Goal: Task Accomplishment & Management: Use online tool/utility

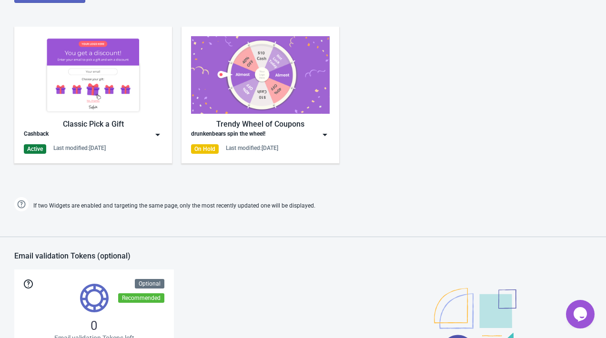
scroll to position [474, 0]
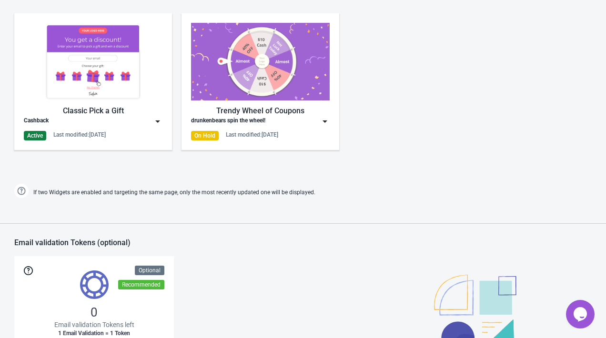
click at [158, 49] on img at bounding box center [93, 62] width 139 height 78
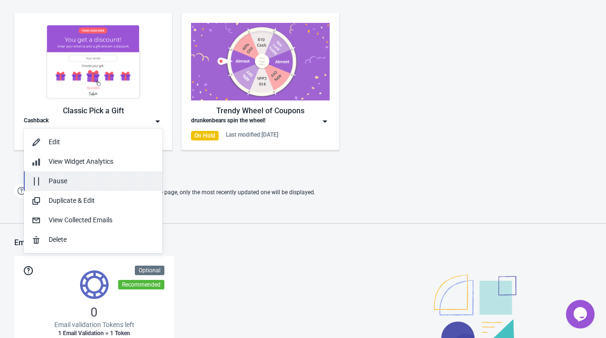
click at [109, 177] on div "Pause" at bounding box center [102, 181] width 106 height 10
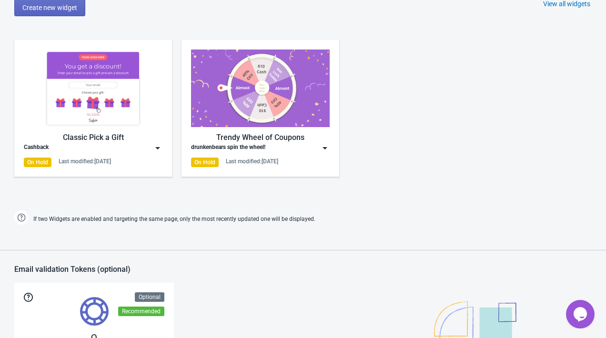
scroll to position [442, 0]
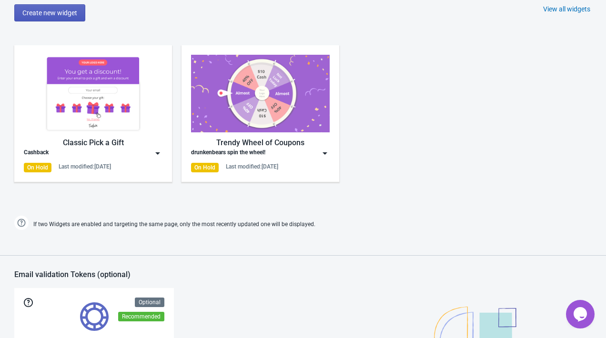
click at [66, 12] on span "Create new widget" at bounding box center [49, 13] width 55 height 8
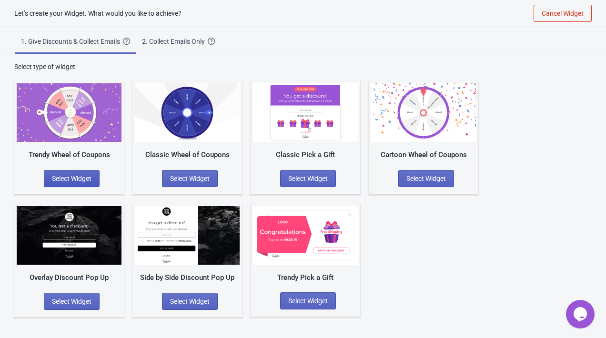
click at [82, 175] on span "Select Widget" at bounding box center [72, 179] width 40 height 8
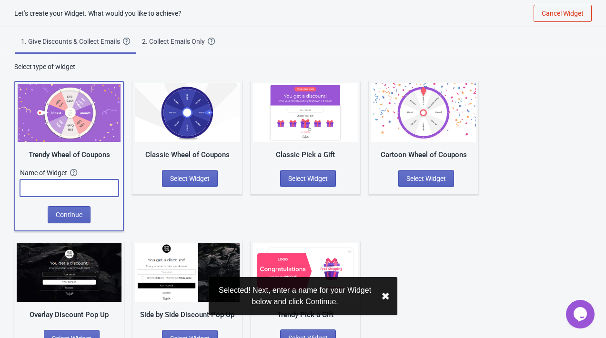
click at [89, 194] on input "text" at bounding box center [69, 188] width 99 height 17
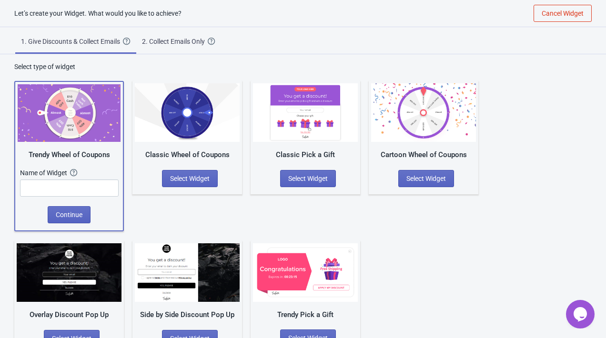
scroll to position [0, 0]
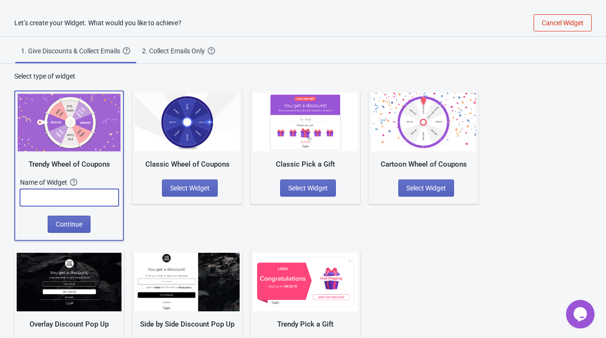
click at [67, 196] on input "text" at bounding box center [69, 197] width 99 height 17
type input "[DATE] Sale"
click at [69, 226] on span "Continue" at bounding box center [69, 225] width 27 height 8
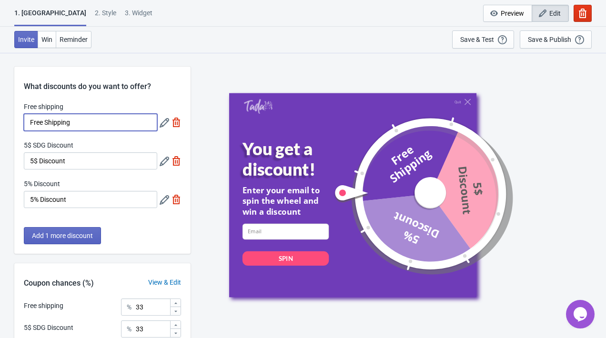
click at [66, 121] on input "Free Shipping" at bounding box center [90, 122] width 133 height 17
type input "20%"
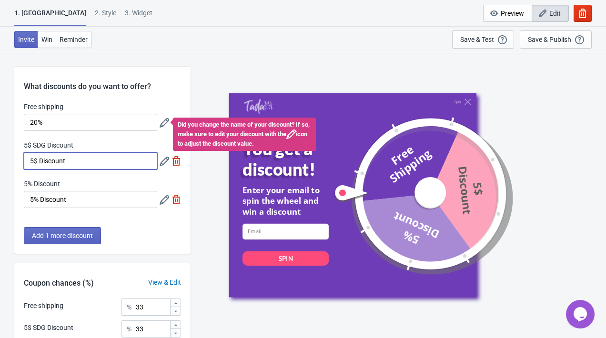
click at [83, 154] on input "5$ Discount" at bounding box center [90, 160] width 133 height 17
type input "20%"
click at [49, 200] on input "5% Discount" at bounding box center [90, 199] width 133 height 17
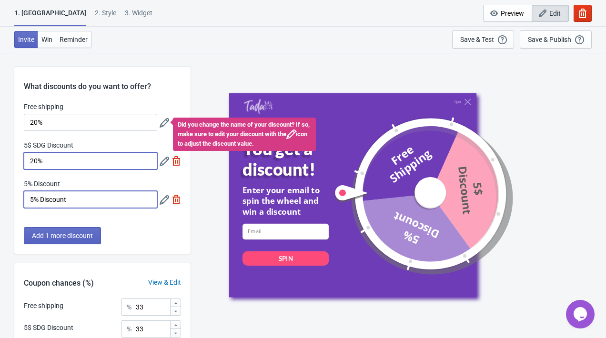
click at [49, 200] on input "5% Discount" at bounding box center [90, 199] width 133 height 17
click at [117, 139] on div "Free shipping 20% Did you change the name of your discount? If so, make sure to…" at bounding box center [102, 160] width 176 height 116
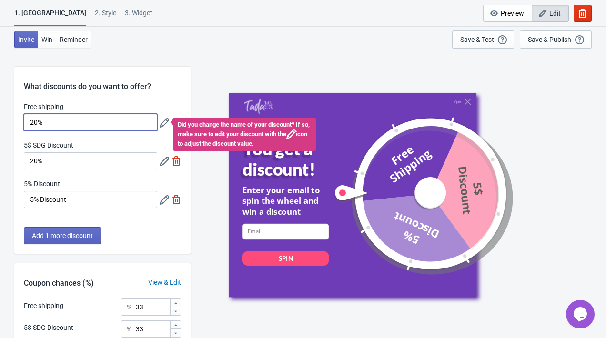
click at [117, 120] on input "20%" at bounding box center [90, 122] width 133 height 17
click at [162, 121] on icon at bounding box center [165, 123] width 10 height 10
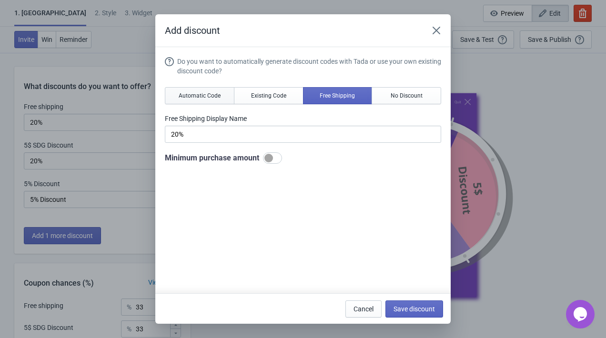
click at [196, 94] on span "Automatic Code" at bounding box center [200, 96] width 42 height 8
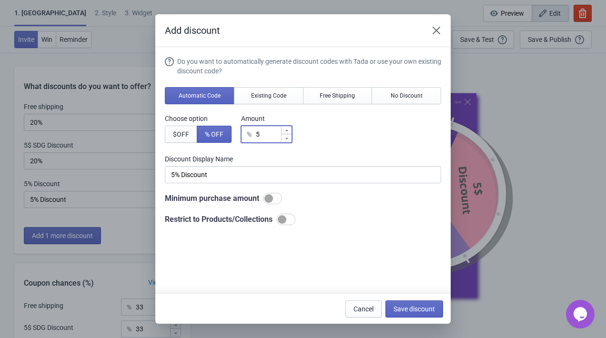
click at [267, 135] on input "5" at bounding box center [267, 134] width 25 height 17
click at [261, 135] on div "% 5" at bounding box center [266, 134] width 51 height 17
type input "% Discount"
type input "2"
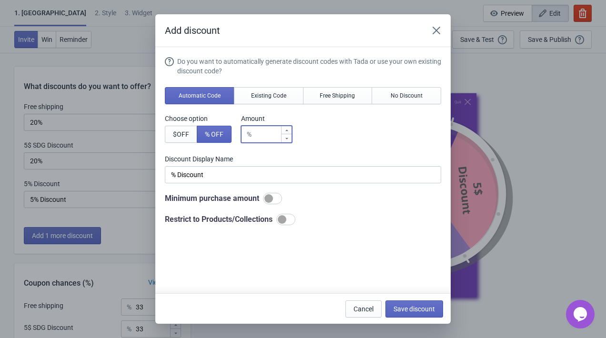
type input "2% Discount"
type input "20"
type input "20% Discount"
type input "20"
click at [383, 133] on div "Choose option $ OFF % OFF Amount % 20" at bounding box center [303, 128] width 276 height 29
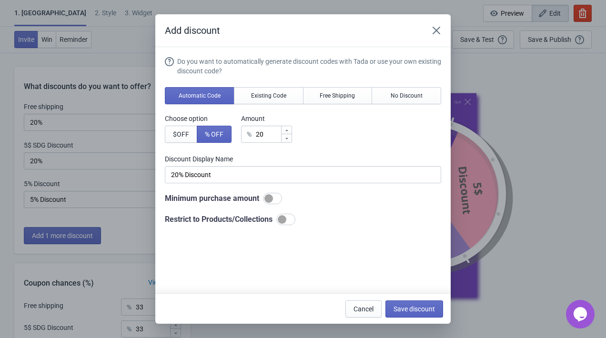
click at [284, 185] on div "Do you want to automatically generate discount codes with Tada or use your own …" at bounding box center [303, 141] width 276 height 169
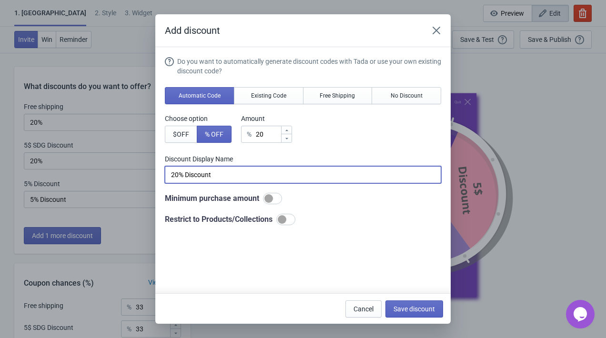
click at [282, 173] on input "20% Discount" at bounding box center [303, 174] width 276 height 17
type input "20%"
click at [360, 227] on div "Do you want to automatically generate discount codes with Tada or use your own …" at bounding box center [303, 196] width 276 height 278
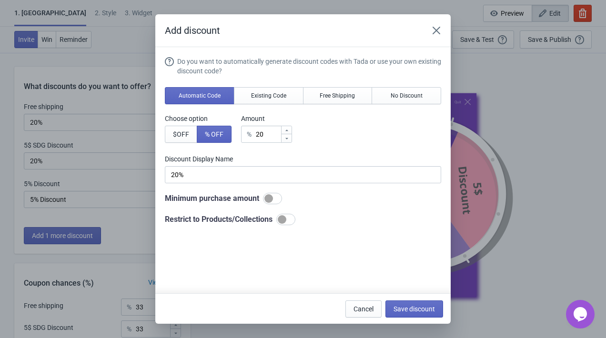
click at [286, 219] on div at bounding box center [282, 219] width 9 height 9
checkbox input "true"
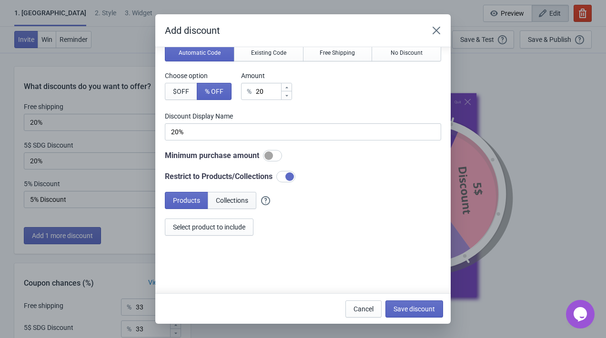
scroll to position [49, 0]
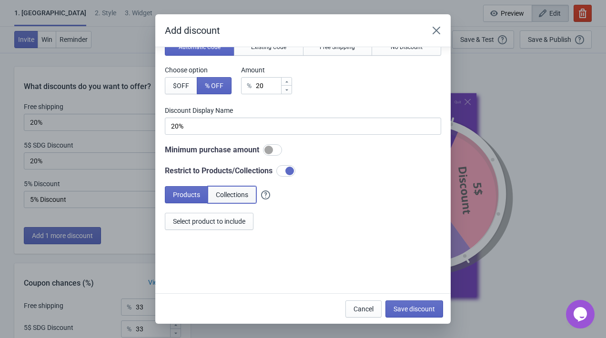
click at [242, 189] on button "Collections" at bounding box center [232, 194] width 49 height 17
click at [231, 227] on button "Select collections to include" at bounding box center [213, 221] width 97 height 17
click at [357, 227] on div "Products Collections 2 collections selected" at bounding box center [303, 208] width 276 height 44
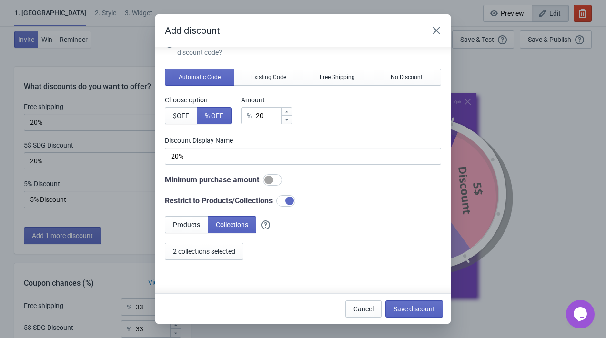
scroll to position [18, 0]
click at [420, 311] on span "Save discount" at bounding box center [414, 309] width 41 height 8
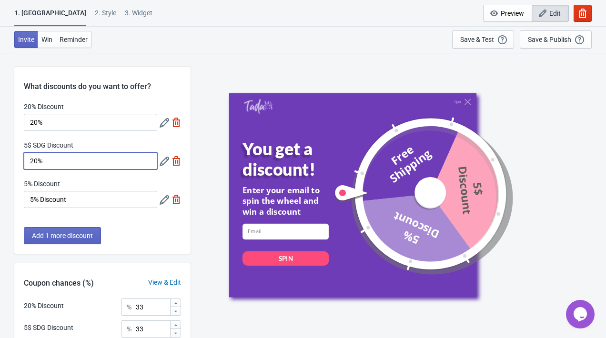
click at [114, 164] on input "20%" at bounding box center [90, 160] width 133 height 17
click at [177, 164] on img at bounding box center [177, 161] width 10 height 10
type input "50"
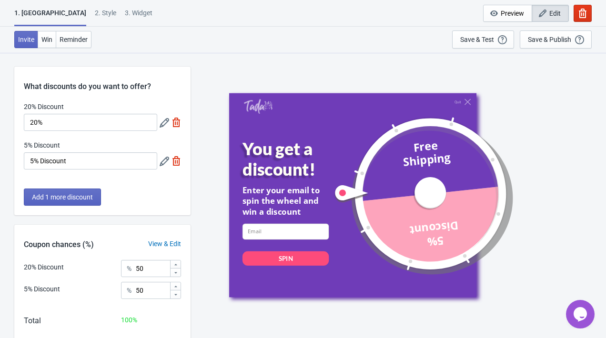
click at [175, 168] on div at bounding box center [170, 160] width 21 height 17
click at [176, 157] on img at bounding box center [177, 161] width 10 height 10
type input "100"
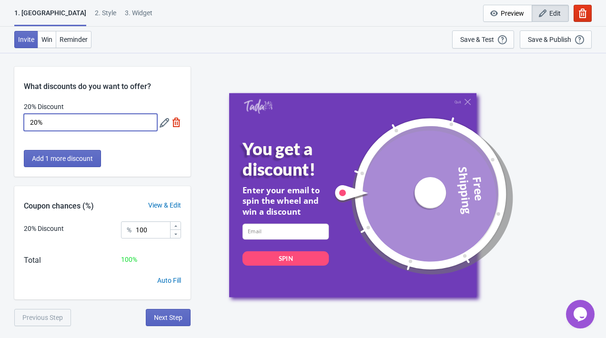
click at [144, 124] on input "20%" at bounding box center [90, 122] width 133 height 17
click at [163, 147] on div "What discounts do you want to offer? 20% Discount 20% Add 1 more discount" at bounding box center [102, 122] width 176 height 110
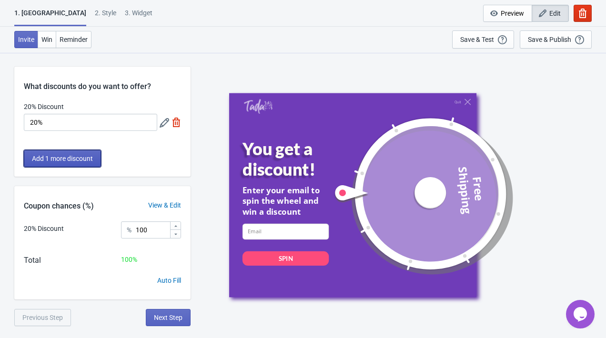
click at [76, 153] on button "Add 1 more discount" at bounding box center [62, 158] width 77 height 17
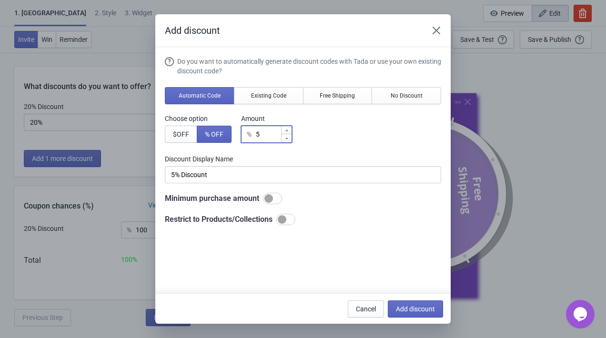
click at [264, 135] on input "5" at bounding box center [267, 134] width 25 height 17
type input "% Discount"
type input "2"
type input "2% Discount"
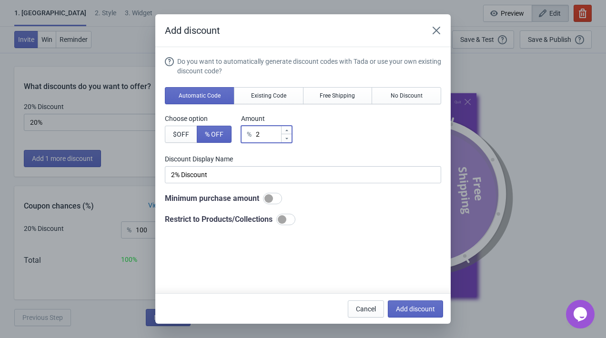
type input "20"
type input "20% Discount"
type input "2"
type input "2% Discount"
type input "% Discount"
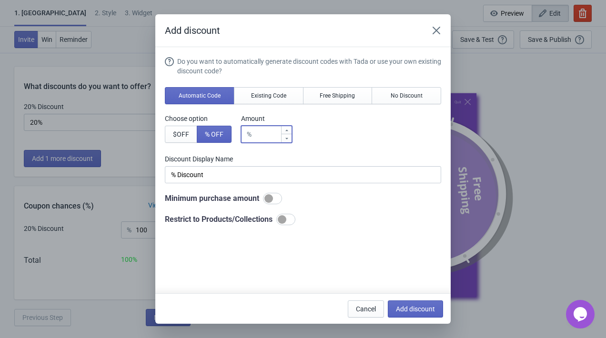
type input "3"
type input "3% Discount"
type input "30"
type input "30% Discount"
type input "30"
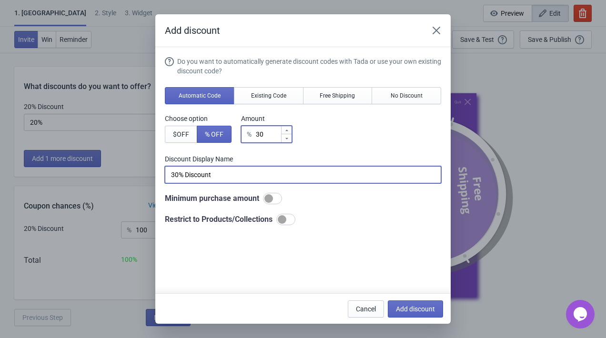
click at [244, 173] on input "30% Discount" at bounding box center [303, 174] width 276 height 17
click at [316, 159] on label "Discount Display Name" at bounding box center [303, 159] width 276 height 10
click at [240, 179] on input "30% Discount" at bounding box center [303, 174] width 276 height 17
type input "30% Discount"
click at [334, 135] on div "Choose option $ OFF % OFF Amount % 30" at bounding box center [303, 128] width 276 height 29
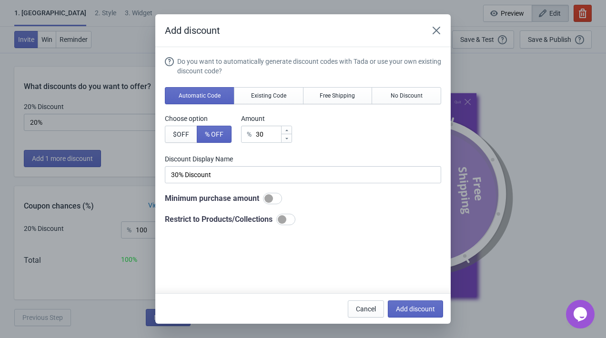
click at [292, 213] on div "Do you want to automatically generate discount codes with Tada or use your own …" at bounding box center [303, 141] width 276 height 169
click at [293, 225] on div "Do you want to automatically generate discount codes with Tada or use your own …" at bounding box center [303, 196] width 276 height 278
click at [286, 217] on div at bounding box center [282, 219] width 9 height 9
checkbox input "true"
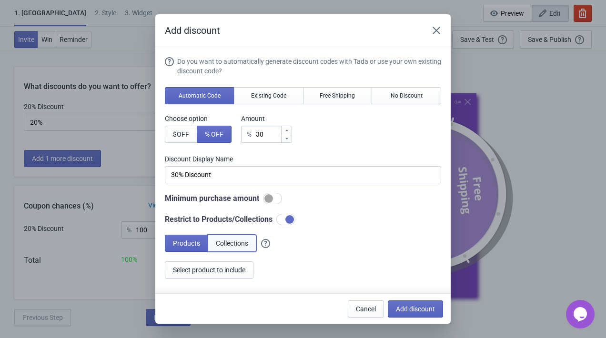
click at [240, 245] on span "Collections" at bounding box center [232, 244] width 32 height 8
click at [220, 265] on button "Select collections to include" at bounding box center [213, 270] width 97 height 17
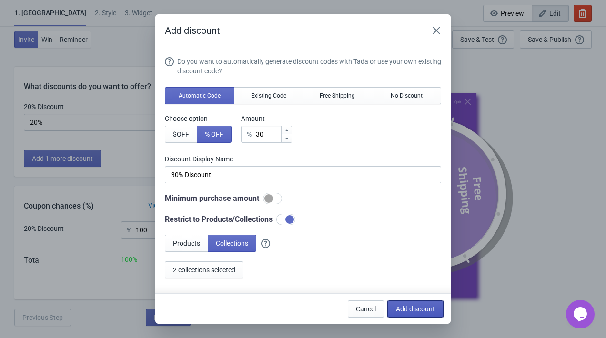
click at [406, 310] on span "Add discount" at bounding box center [415, 309] width 39 height 8
type input "50"
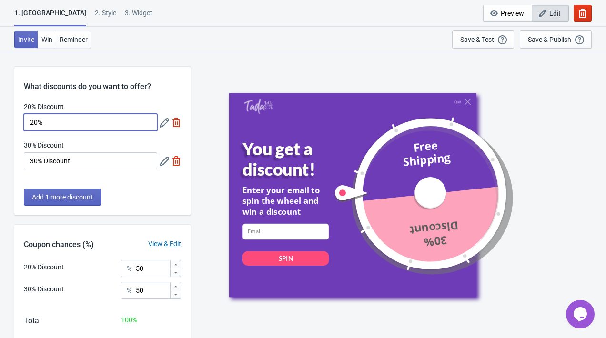
click at [104, 126] on input "20%" at bounding box center [90, 122] width 133 height 17
type input "20% Discount"
click at [89, 194] on span "Add 1 more discount" at bounding box center [62, 197] width 61 height 8
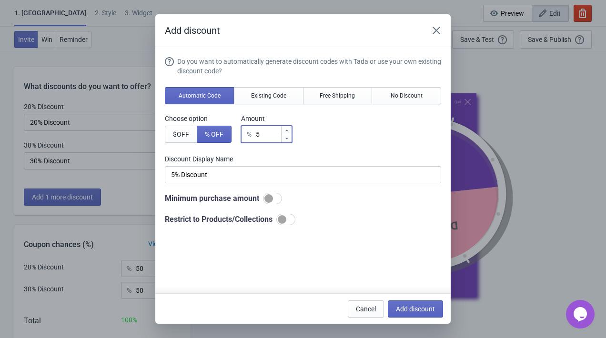
click at [267, 134] on input "5" at bounding box center [267, 134] width 25 height 17
type input "% Discount"
type input "4"
type input "4% Discount"
type input "40"
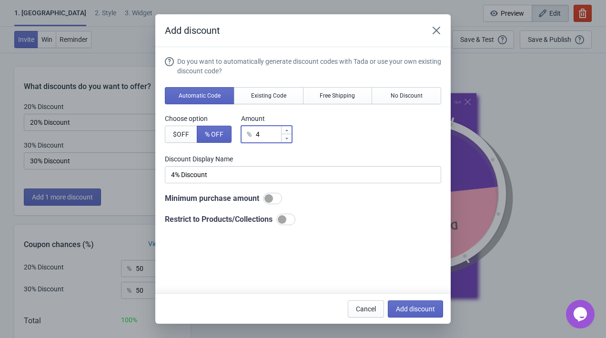
type input "40% Discount"
type input "40"
click at [323, 137] on div "Choose option $ OFF % OFF Amount % 40" at bounding box center [303, 128] width 276 height 29
click at [286, 219] on div at bounding box center [282, 219] width 9 height 9
checkbox input "true"
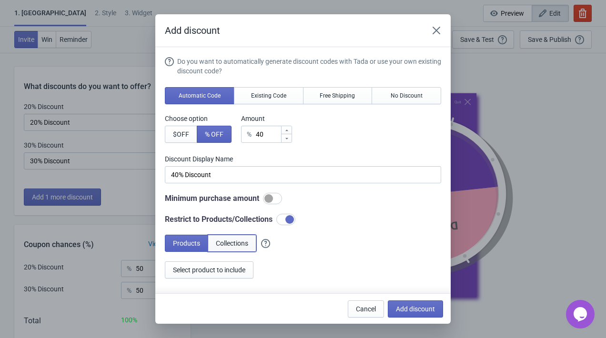
click at [219, 252] on button "Collections" at bounding box center [232, 243] width 49 height 17
click at [211, 274] on button "Select collections to include" at bounding box center [213, 270] width 97 height 17
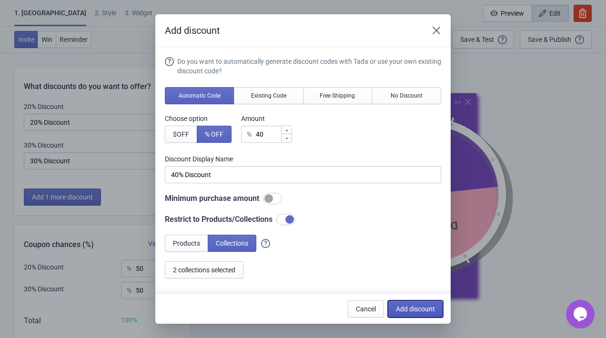
click at [417, 304] on button "Add discount" at bounding box center [415, 309] width 55 height 17
type input "33"
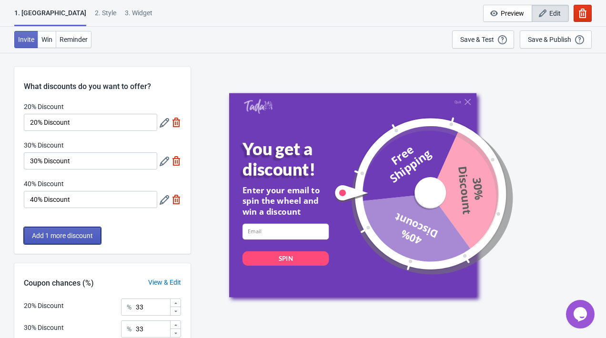
click at [91, 242] on button "Add 1 more discount" at bounding box center [62, 235] width 77 height 17
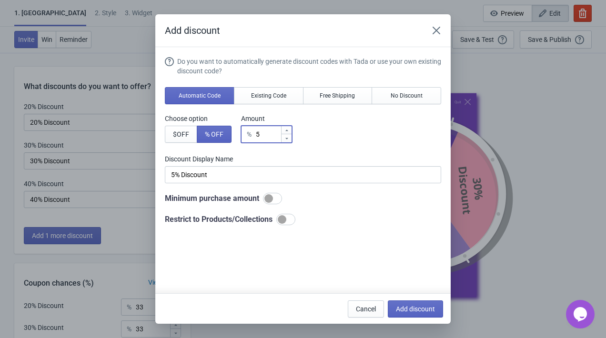
click at [273, 139] on input "5" at bounding box center [267, 134] width 25 height 17
type input "50"
type input "50% Discount"
type input "50"
click at [286, 219] on div at bounding box center [282, 219] width 9 height 9
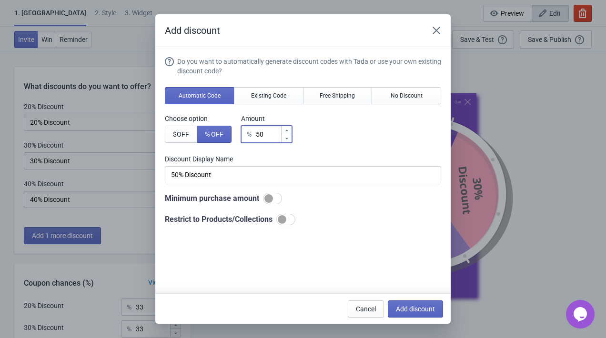
checkbox input "true"
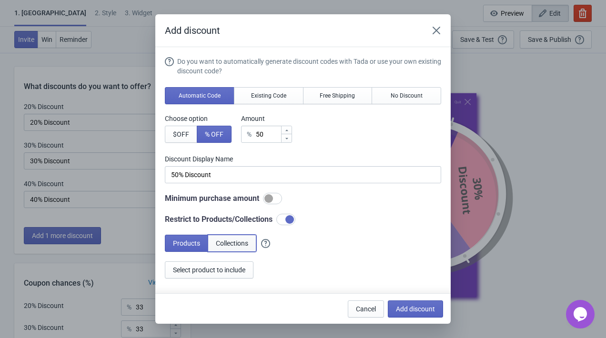
click at [240, 243] on span "Collections" at bounding box center [232, 244] width 32 height 8
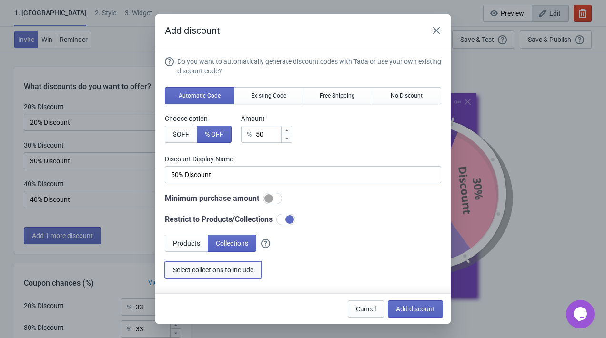
click at [225, 266] on span "Select collections to include" at bounding box center [213, 270] width 81 height 8
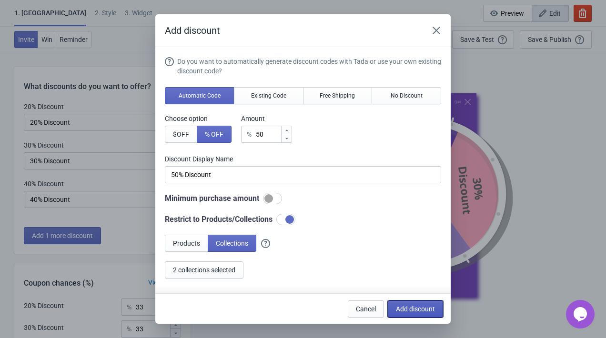
click at [405, 306] on span "Add discount" at bounding box center [415, 309] width 39 height 8
type input "25"
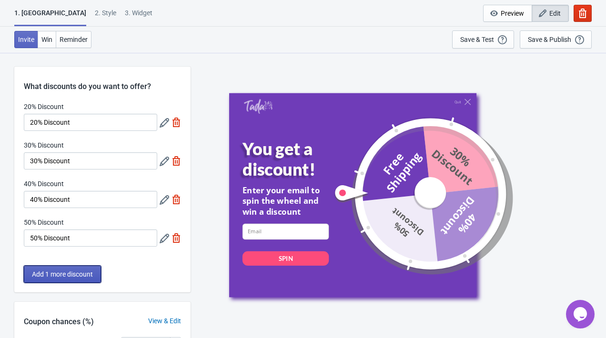
click at [89, 273] on span "Add 1 more discount" at bounding box center [62, 275] width 61 height 8
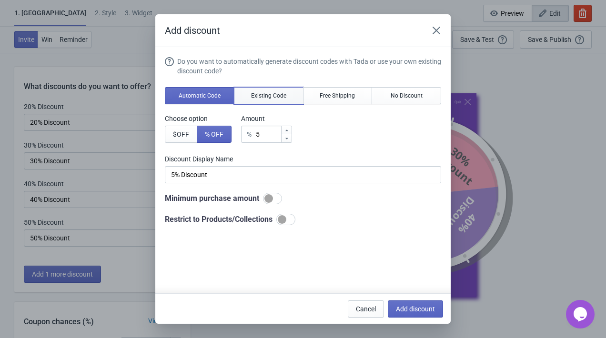
click at [288, 98] on button "Existing Code" at bounding box center [269, 95] width 70 height 17
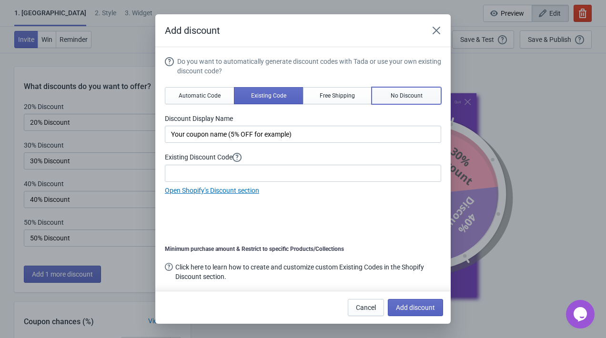
click at [416, 100] on button "No Discount" at bounding box center [407, 95] width 70 height 17
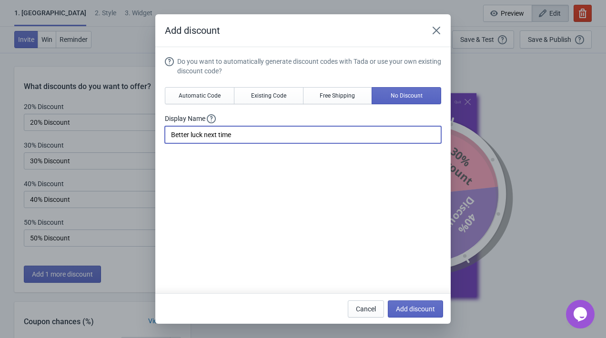
click at [344, 130] on input "Better luck next time" at bounding box center [303, 134] width 276 height 17
click at [340, 95] on span "Free Shipping" at bounding box center [337, 96] width 35 height 8
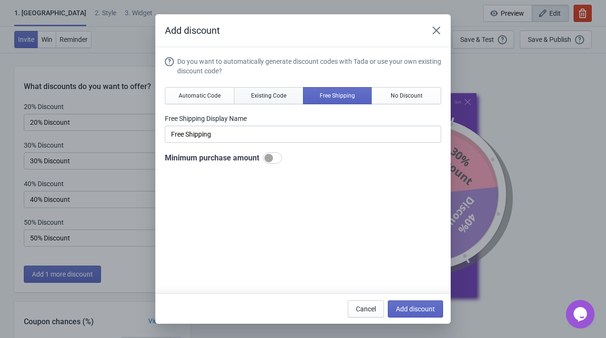
click at [248, 99] on button "Existing Code" at bounding box center [269, 95] width 70 height 17
type input "Your coupon name (5% OFF for example)"
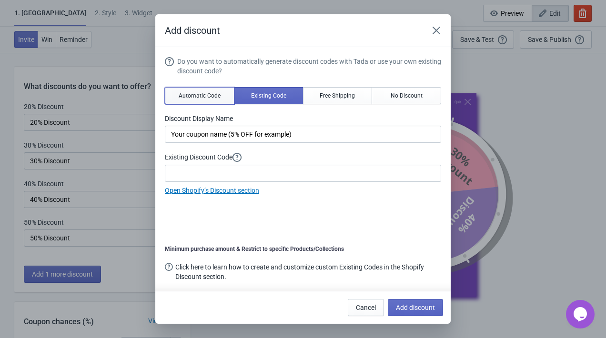
click at [222, 99] on button "Automatic Code" at bounding box center [200, 95] width 70 height 17
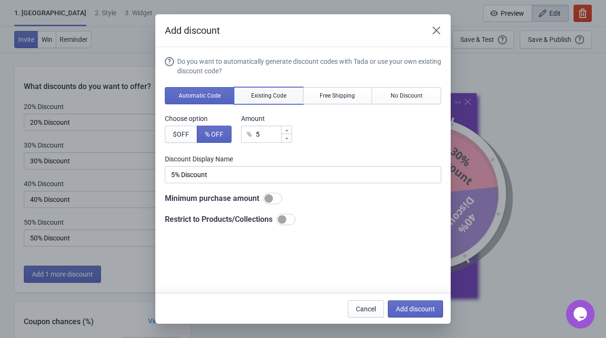
click at [262, 98] on span "Existing Code" at bounding box center [268, 96] width 35 height 8
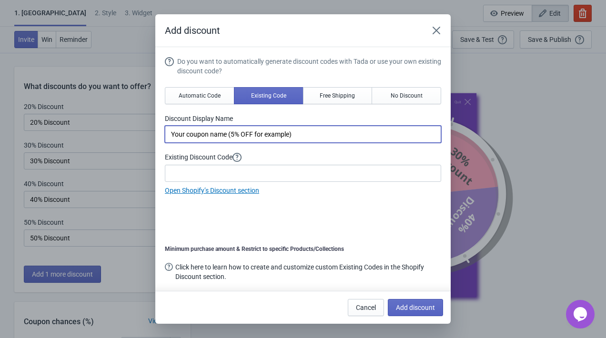
click at [270, 133] on input "Your coupon name (5% OFF for example)" at bounding box center [303, 134] width 276 height 17
click at [282, 151] on div "Do you want to automatically generate discount codes with Tada or use your own …" at bounding box center [303, 126] width 276 height 139
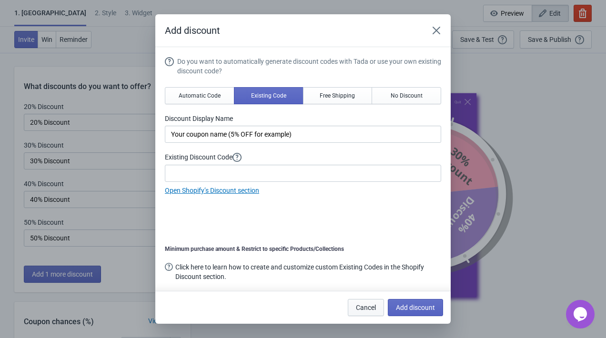
click at [361, 311] on span "Cancel" at bounding box center [366, 308] width 20 height 8
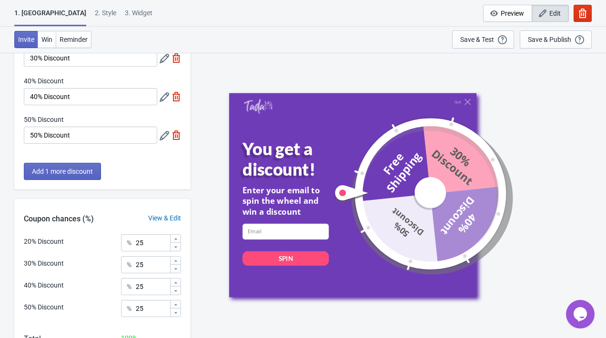
scroll to position [170, 0]
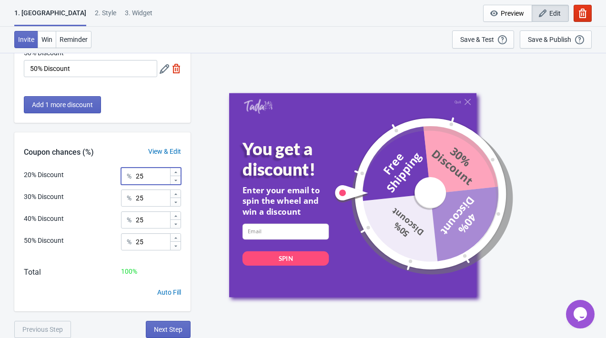
click at [161, 177] on input "25" at bounding box center [152, 176] width 34 height 17
type input "2"
type input "10"
click at [159, 198] on input "25" at bounding box center [152, 198] width 34 height 17
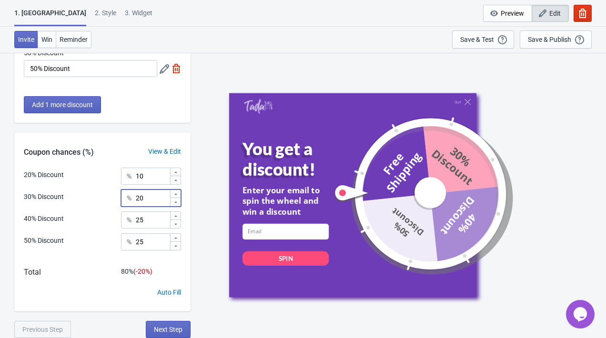
type input "20"
click at [137, 223] on input "25" at bounding box center [152, 220] width 34 height 17
click at [152, 220] on input "25" at bounding box center [152, 220] width 34 height 17
type input "2"
type input "10"
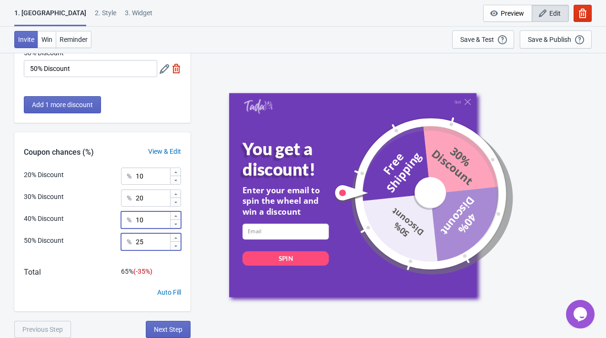
click at [163, 237] on input "25" at bounding box center [152, 242] width 34 height 17
click at [158, 248] on input "25" at bounding box center [152, 242] width 34 height 17
type input "2"
type input "30"
click at [108, 271] on div "Total 70 % (- 30 %)" at bounding box center [102, 277] width 176 height 21
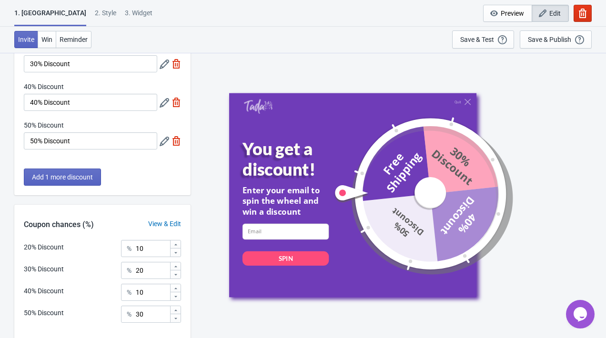
scroll to position [0, 0]
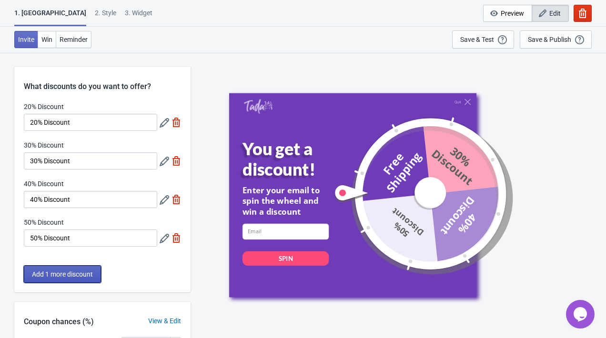
click at [75, 274] on span "Add 1 more discount" at bounding box center [62, 275] width 61 height 8
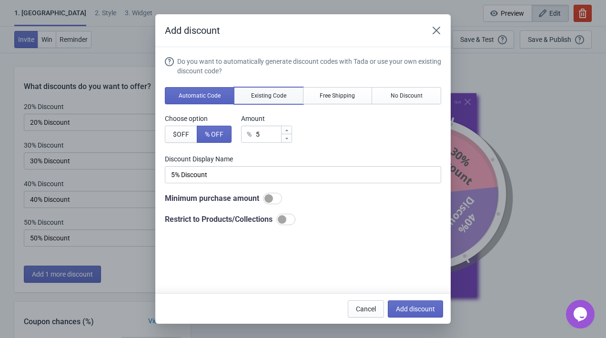
click at [277, 95] on span "Existing Code" at bounding box center [268, 96] width 35 height 8
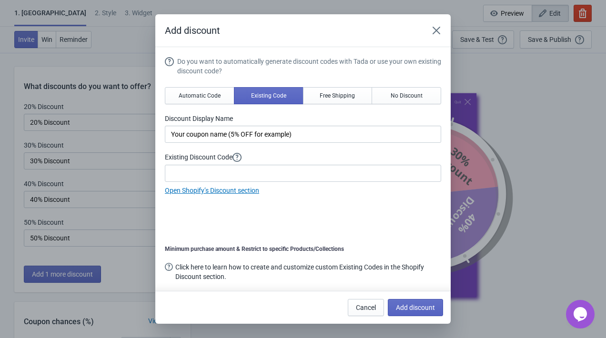
click at [254, 193] on link "Open Shopify’s Discount section" at bounding box center [212, 191] width 94 height 8
click at [218, 96] on span "Automatic Code" at bounding box center [200, 96] width 42 height 8
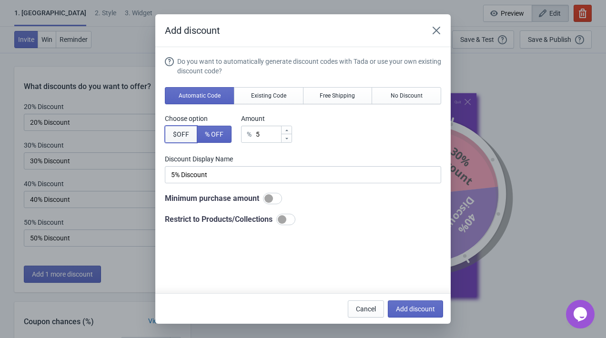
click at [195, 131] on button "$ OFF" at bounding box center [181, 134] width 32 height 17
type input "5$ Discount"
click at [263, 136] on input "5" at bounding box center [267, 134] width 26 height 17
click at [256, 135] on div "$ 5" at bounding box center [266, 134] width 51 height 17
type input "$ Discount"
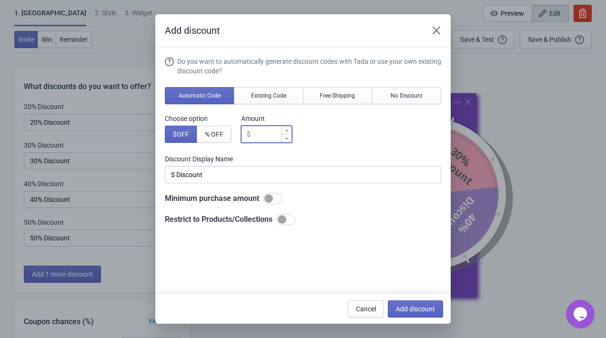
type input "0"
type input "0$ Discount"
type input "0"
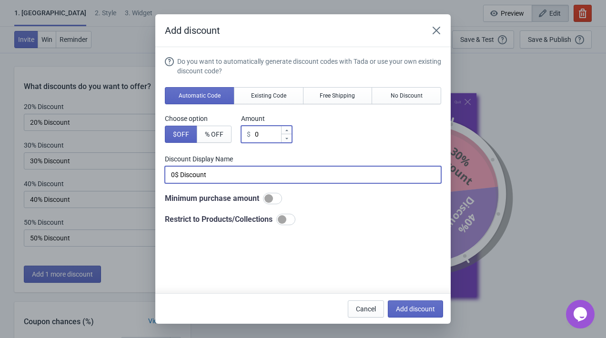
click at [316, 175] on input "0$ Discount" at bounding box center [303, 174] width 276 height 17
type input "0"
type input "BUY 1 GET 1 FREE ON NEXT PURCHASE"
click at [400, 142] on div "Choose option $ OFF % OFF Amount $ 0" at bounding box center [303, 128] width 276 height 29
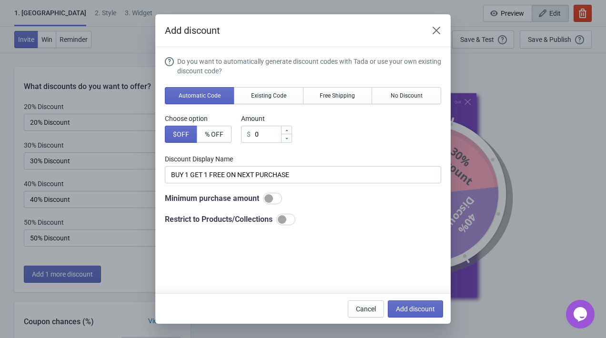
click at [295, 224] on div at bounding box center [285, 219] width 19 height 11
checkbox input "true"
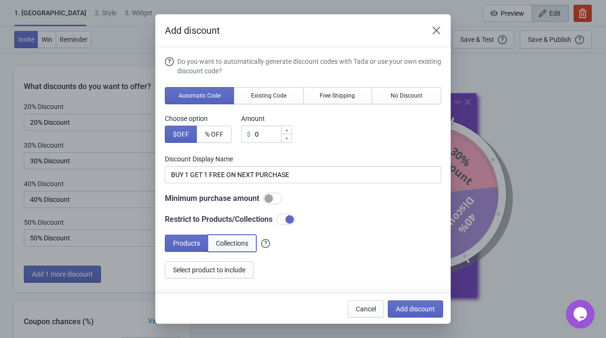
click at [225, 247] on button "Collections" at bounding box center [232, 243] width 49 height 17
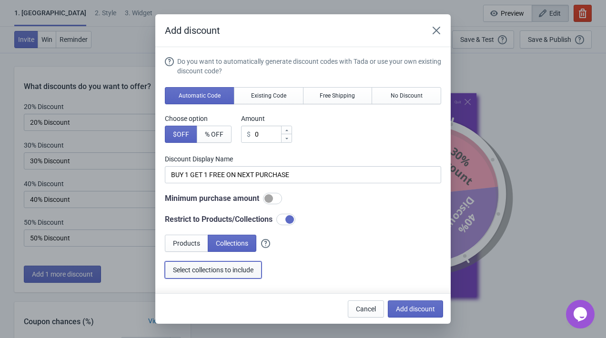
click at [202, 272] on span "Select collections to include" at bounding box center [213, 270] width 81 height 8
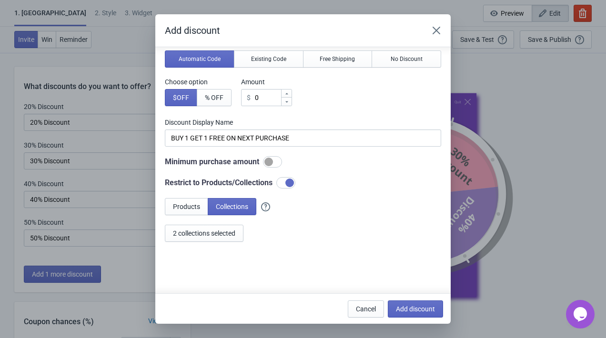
scroll to position [49, 0]
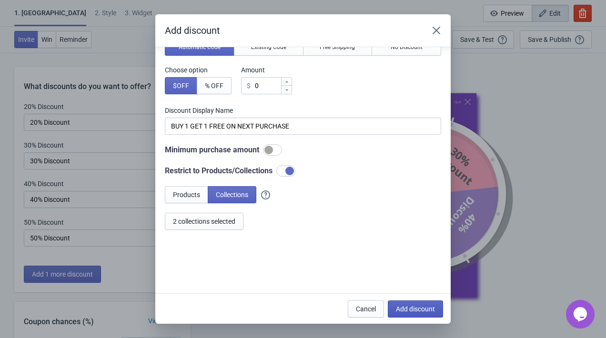
click at [403, 307] on span "Add discount" at bounding box center [415, 309] width 39 height 8
type input "20"
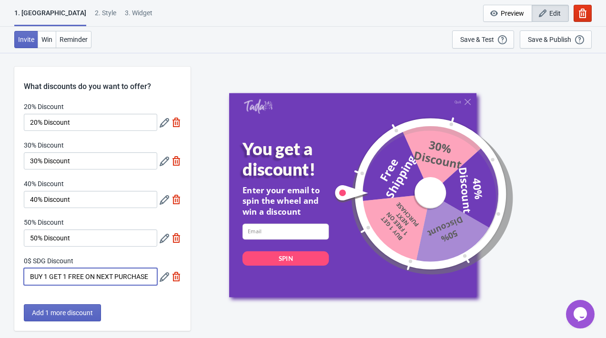
scroll to position [0, 2]
drag, startPoint x: 89, startPoint y: 277, endPoint x: 205, endPoint y: 277, distance: 115.8
click at [205, 277] on div "What discounts do you want to offer? 20% Discount 20% Discount 30% Discount 30%…" at bounding box center [303, 310] width 606 height 516
type input "BUY 1 GET 1 FREE next pu"
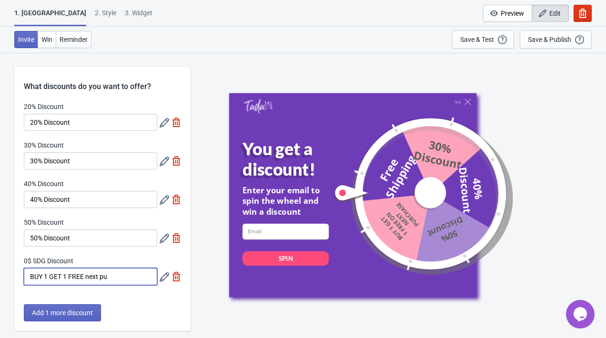
click at [162, 277] on icon at bounding box center [165, 278] width 10 height 10
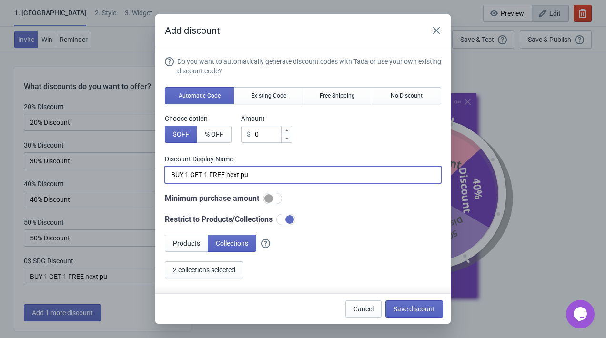
click at [265, 179] on input "BUY 1 GET 1 FREE next pu" at bounding box center [303, 174] width 276 height 17
type input "BUY 1 GET 1 FREE next purchase"
click at [404, 307] on span "Save discount" at bounding box center [414, 309] width 41 height 8
type input "BUY 1 GET 1 FREE next purchase"
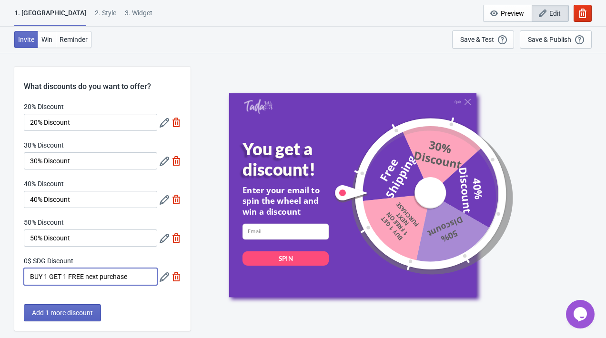
click at [88, 279] on input "BUY 1 GET 1 FREE next purchase" at bounding box center [90, 276] width 133 height 17
click at [163, 274] on icon at bounding box center [165, 278] width 10 height 10
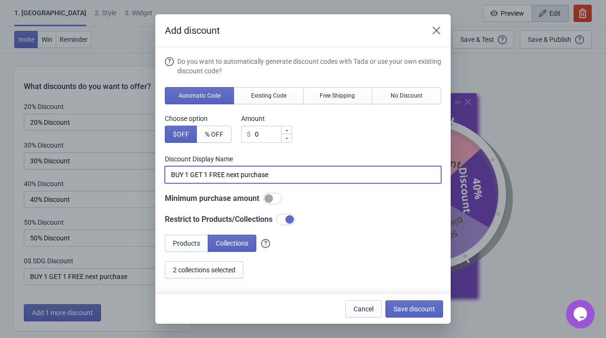
click at [228, 175] on input "BUY 1 GET 1 FREE next purchase" at bounding box center [303, 174] width 276 height 17
type input "BUY 1 GET 1 FREE on next purchase"
click at [418, 317] on button "Save discount" at bounding box center [415, 309] width 58 height 17
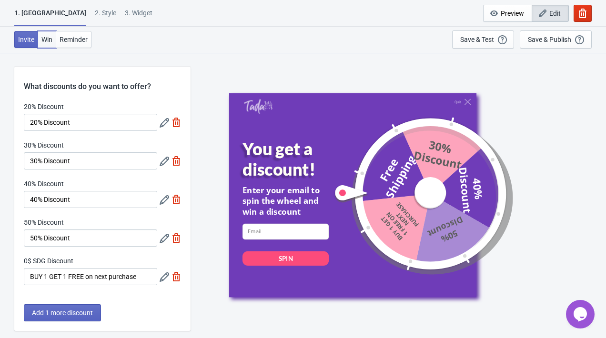
click at [51, 37] on span "Win" at bounding box center [46, 40] width 11 height 8
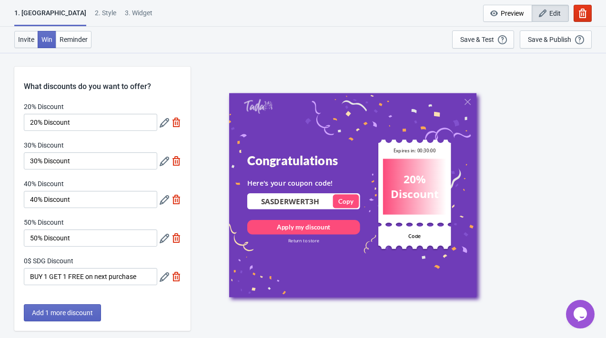
click at [31, 41] on span "Invite" at bounding box center [26, 40] width 16 height 8
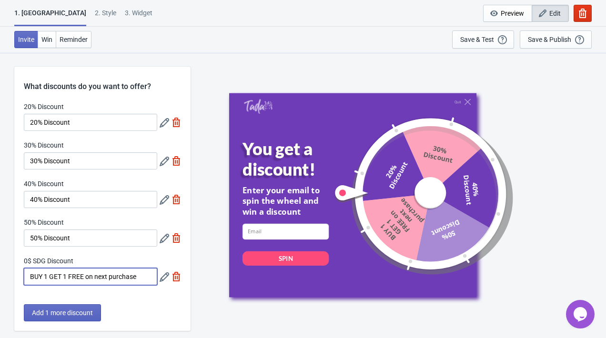
click at [90, 280] on input "BUY 1 GET 1 FREE on next purchase" at bounding box center [90, 276] width 133 height 17
drag, startPoint x: 88, startPoint y: 279, endPoint x: 183, endPoint y: 283, distance: 95.9
click at [183, 283] on div "20% Discount 20% Discount 30% Discount 30% Discount 40% Discount 40% Discount 5…" at bounding box center [102, 198] width 176 height 193
type input "BUY 1 GET 1 FREE"
click at [217, 310] on div "Quit You get a discount! Enter your email to spin the wheel and win a discount …" at bounding box center [398, 194] width 406 height 285
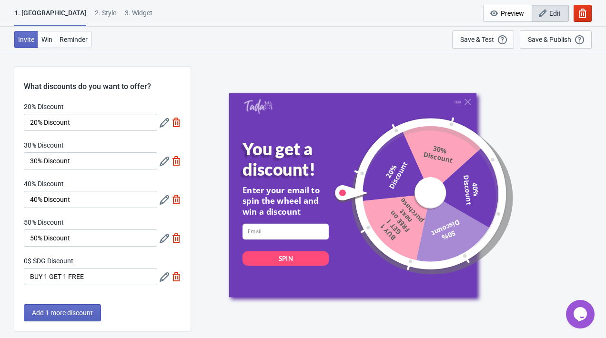
scroll to position [230, 0]
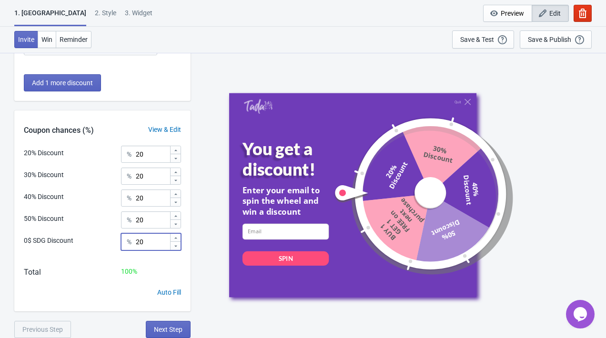
drag, startPoint x: 151, startPoint y: 243, endPoint x: 112, endPoint y: 243, distance: 38.6
click at [112, 243] on div "0$ SDG Discount % 20" at bounding box center [102, 246] width 157 height 24
type input "30"
drag, startPoint x: 156, startPoint y: 154, endPoint x: 122, endPoint y: 154, distance: 34.3
click at [122, 154] on div "% 20" at bounding box center [151, 154] width 60 height 17
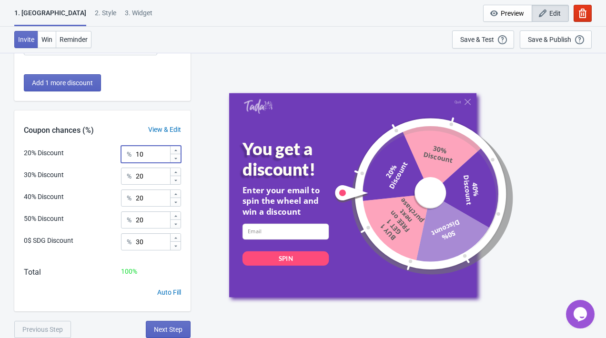
type input "10"
click at [162, 207] on div "20% Discount % 10 30% Discount % 20 40% Discount % 20 50% Discount % 20 0$ SDG …" at bounding box center [102, 202] width 176 height 112
click at [157, 198] on input "20" at bounding box center [152, 198] width 34 height 17
type input "2"
type input "10"
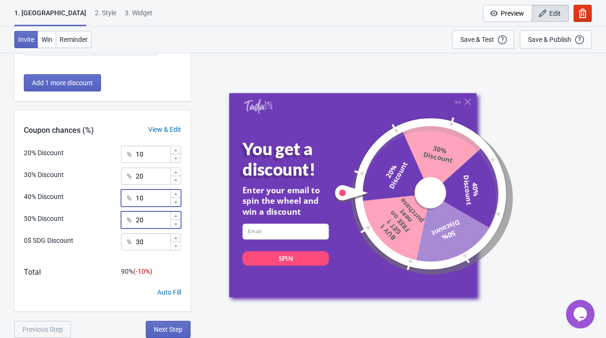
click at [153, 219] on input "20" at bounding box center [152, 220] width 34 height 17
click at [159, 220] on input "20" at bounding box center [152, 220] width 34 height 17
type input "2"
type input "30"
click at [168, 267] on div "100 %" at bounding box center [151, 272] width 60 height 10
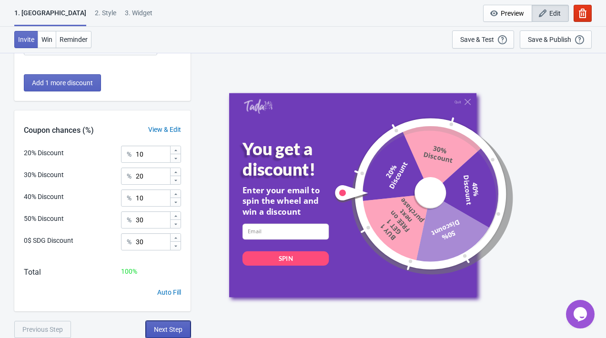
click at [173, 328] on span "Next Step" at bounding box center [168, 330] width 29 height 8
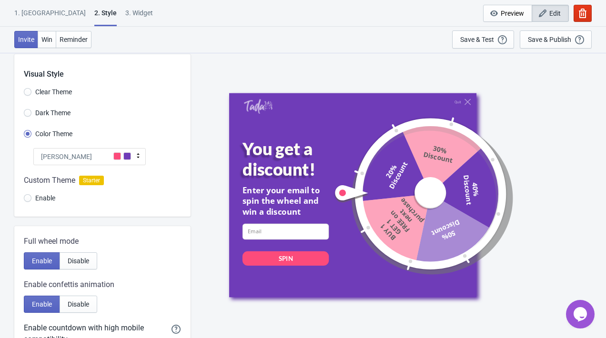
scroll to position [0, 0]
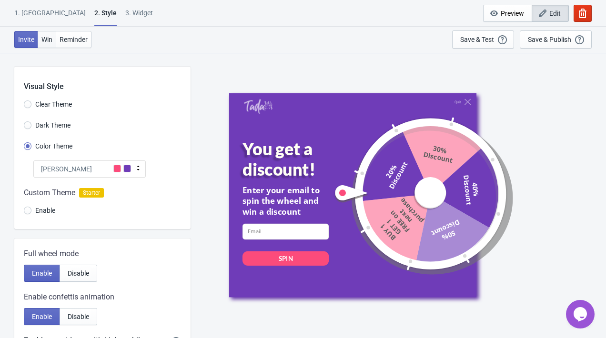
click at [52, 41] on span "Win" at bounding box center [46, 40] width 11 height 8
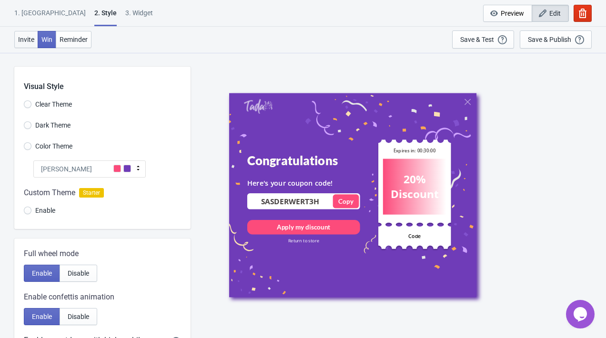
click at [22, 38] on span "Invite" at bounding box center [26, 40] width 16 height 8
radio input "true"
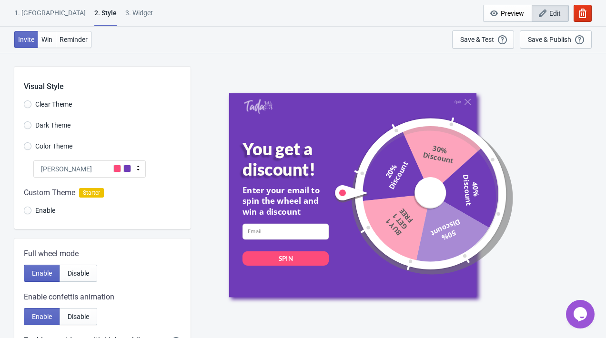
scroll to position [245, 0]
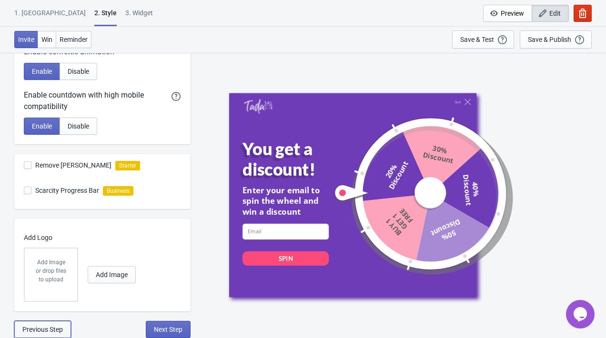
click at [47, 332] on span "Previous Step" at bounding box center [42, 330] width 41 height 8
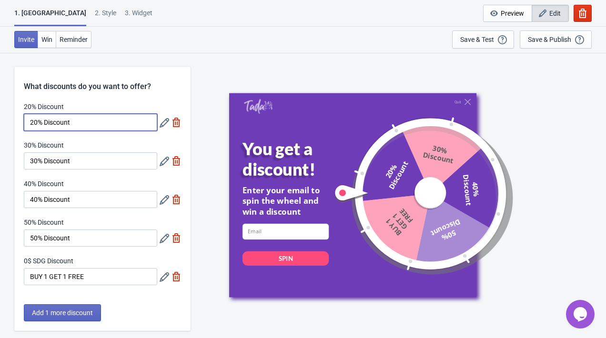
click at [125, 119] on input "20% Discount" at bounding box center [90, 122] width 133 height 17
click at [163, 125] on icon at bounding box center [165, 123] width 10 height 10
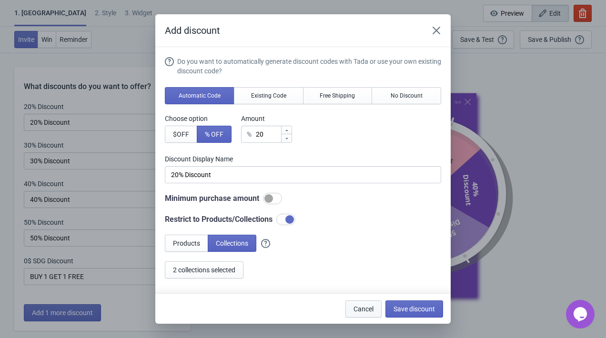
click at [352, 315] on button "Cancel" at bounding box center [363, 309] width 36 height 17
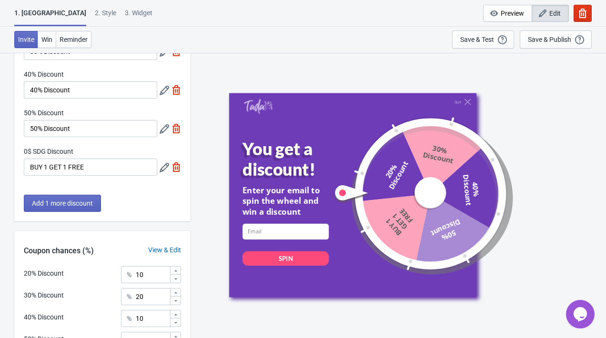
scroll to position [230, 0]
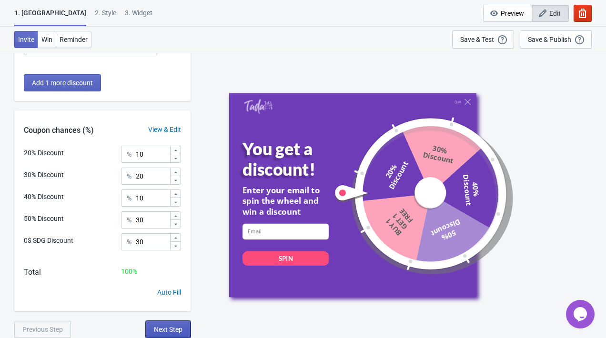
click at [165, 328] on span "Next Step" at bounding box center [168, 330] width 29 height 8
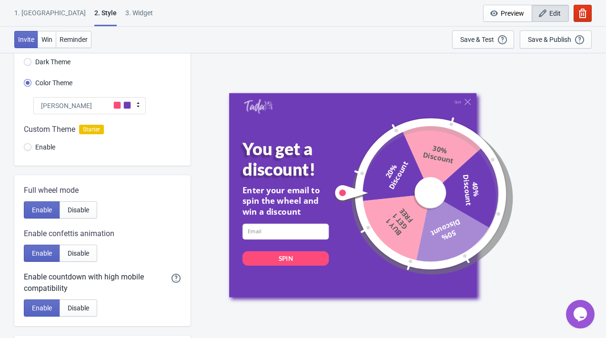
scroll to position [0, 0]
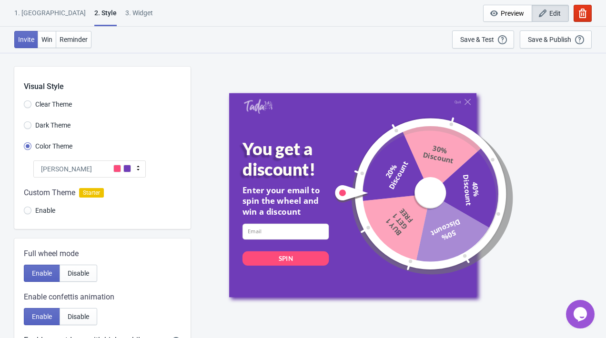
click at [125, 170] on span at bounding box center [127, 169] width 8 height 8
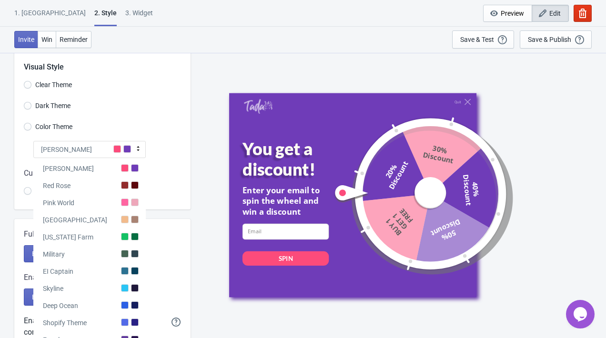
scroll to position [41, 0]
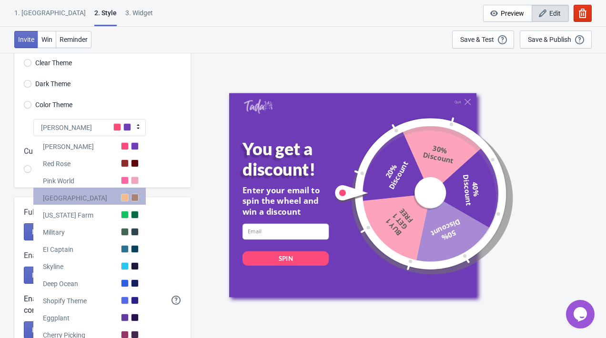
click at [101, 198] on div "[GEOGRAPHIC_DATA]" at bounding box center [89, 196] width 112 height 17
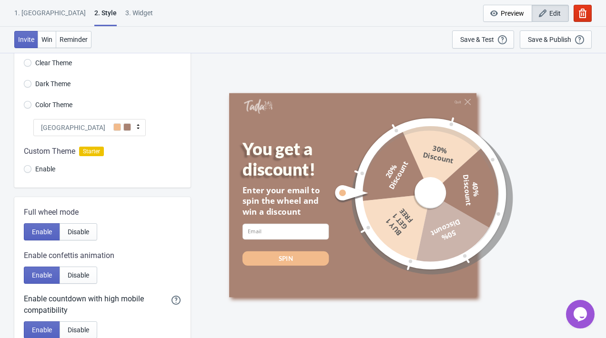
click at [122, 124] on div "[GEOGRAPHIC_DATA]" at bounding box center [89, 127] width 112 height 17
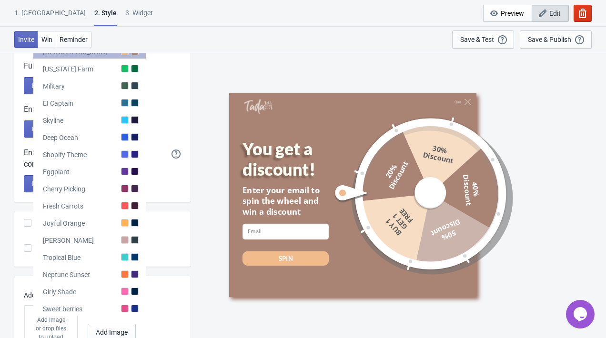
scroll to position [195, 0]
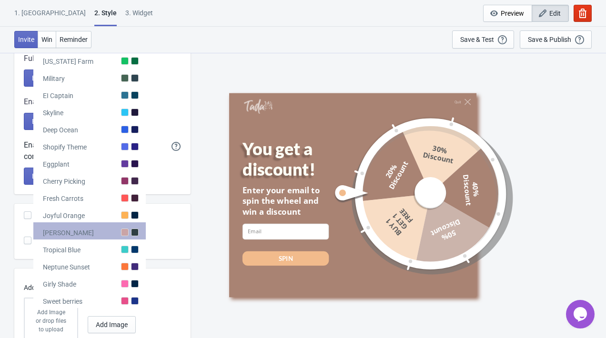
click at [122, 239] on div "[PERSON_NAME]" at bounding box center [89, 231] width 112 height 17
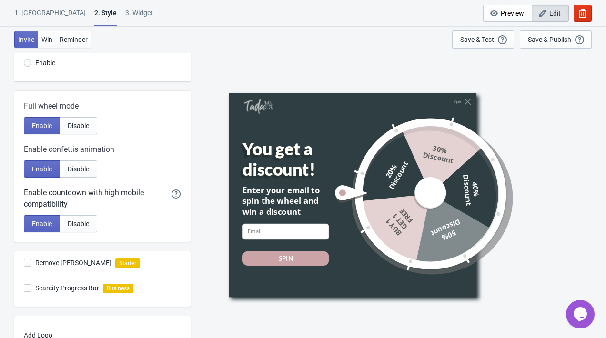
scroll to position [0, 0]
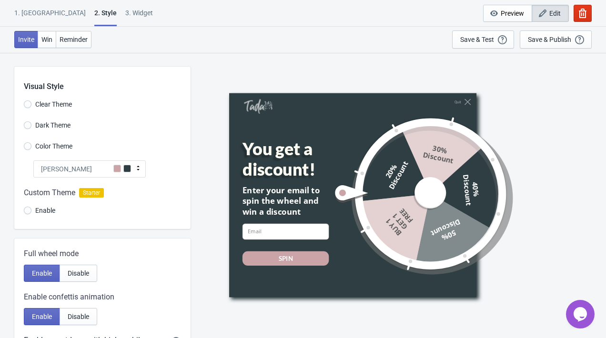
click at [129, 174] on div "[PERSON_NAME]" at bounding box center [89, 169] width 112 height 17
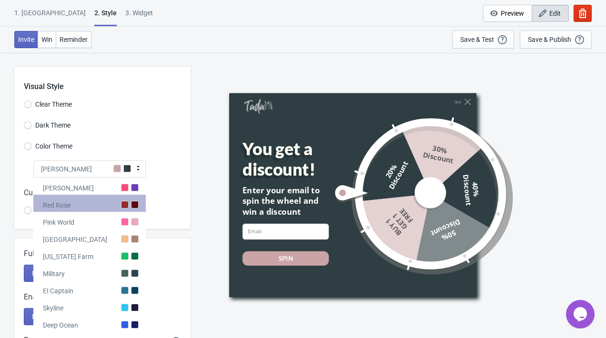
click at [128, 211] on div "Red Rose" at bounding box center [89, 203] width 112 height 17
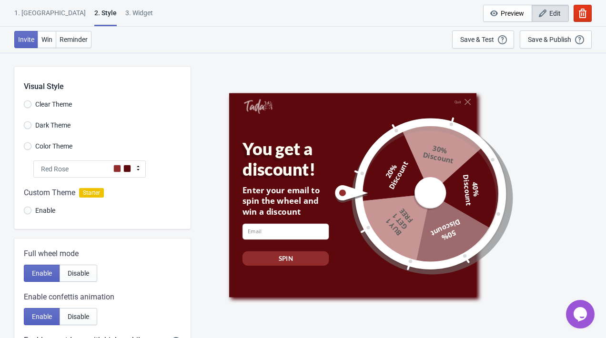
click at [136, 169] on icon at bounding box center [138, 168] width 10 height 10
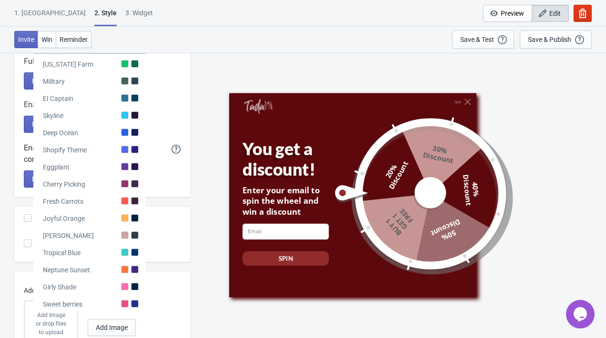
scroll to position [245, 0]
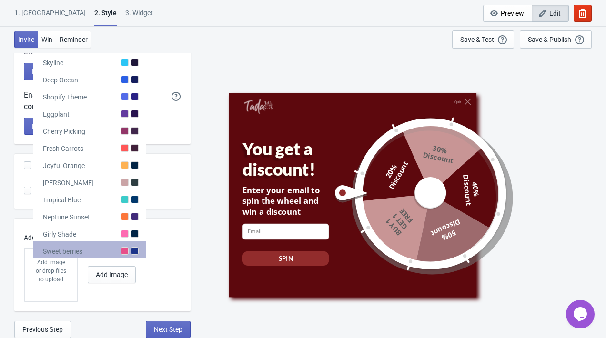
click at [120, 249] on div "Sweet berries" at bounding box center [89, 249] width 112 height 17
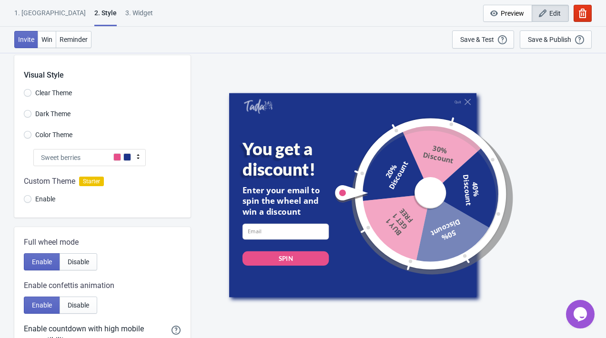
scroll to position [0, 0]
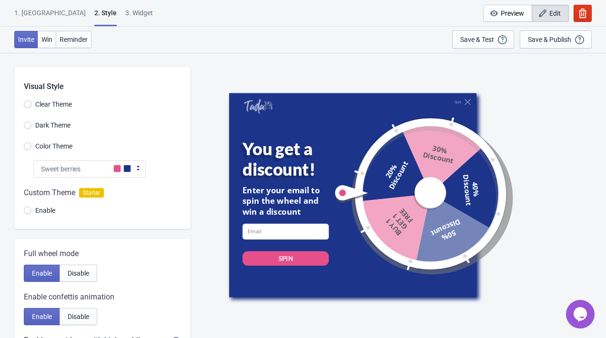
click at [120, 165] on span at bounding box center [117, 169] width 8 height 8
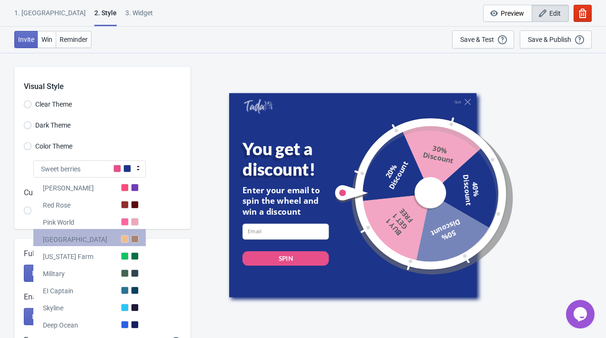
scroll to position [245, 0]
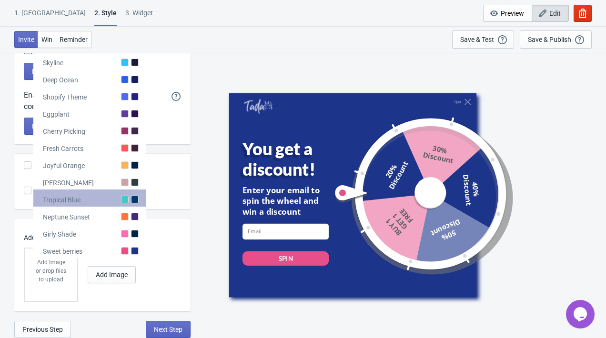
click at [118, 202] on div "Tropical Blue" at bounding box center [89, 198] width 112 height 17
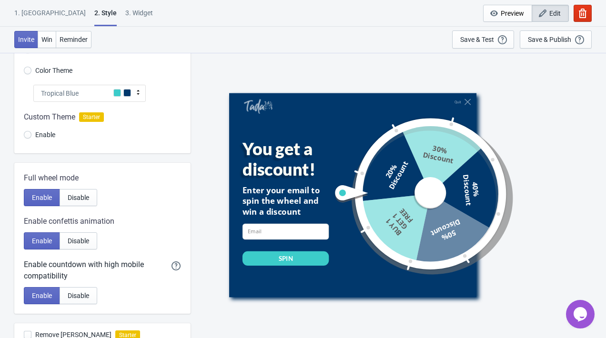
scroll to position [0, 0]
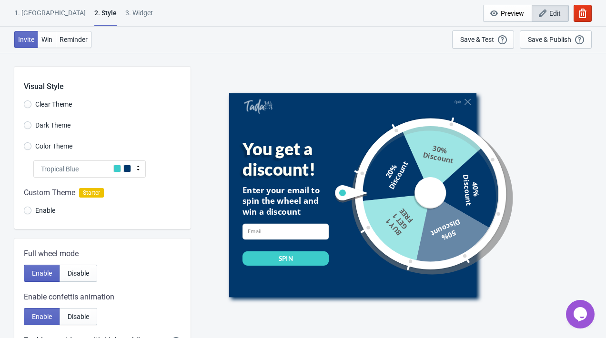
click at [115, 166] on span at bounding box center [117, 169] width 8 height 8
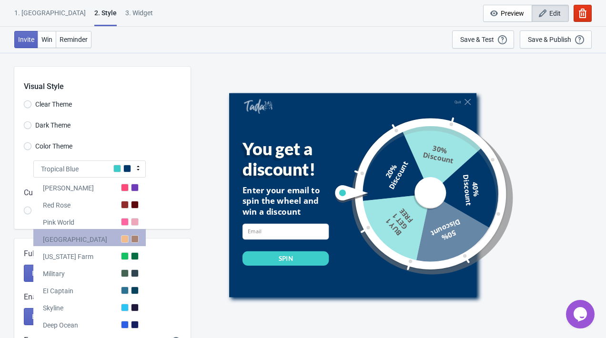
click at [121, 237] on div at bounding box center [125, 239] width 8 height 8
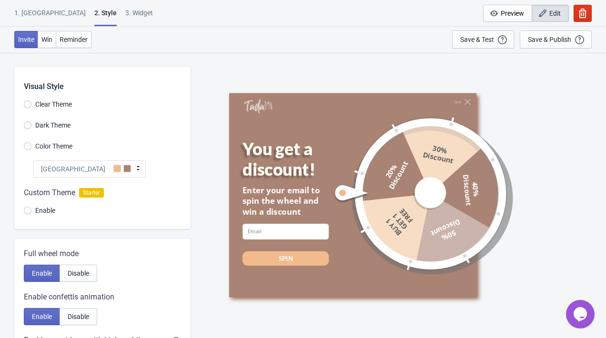
click at [157, 171] on div "Visual Style Clear Theme Dark Theme Color Theme Miami Beach Tada Red Rose Pink …" at bounding box center [102, 148] width 176 height 163
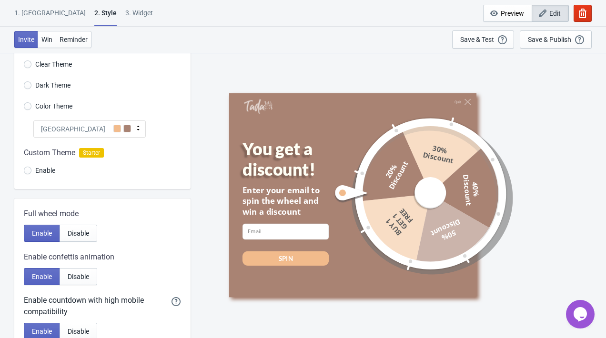
scroll to position [28, 0]
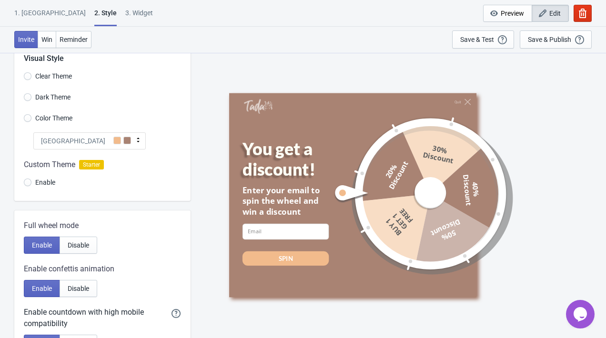
click at [124, 141] on span at bounding box center [127, 141] width 8 height 8
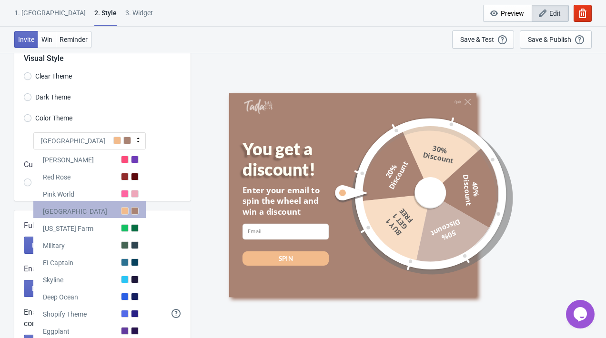
scroll to position [245, 0]
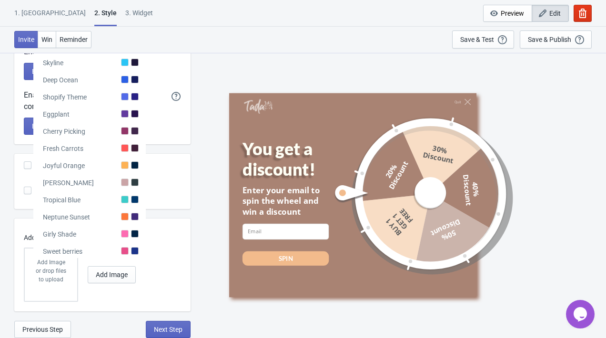
click at [164, 277] on div "Add Image or drop files to upload Add Image" at bounding box center [100, 275] width 152 height 54
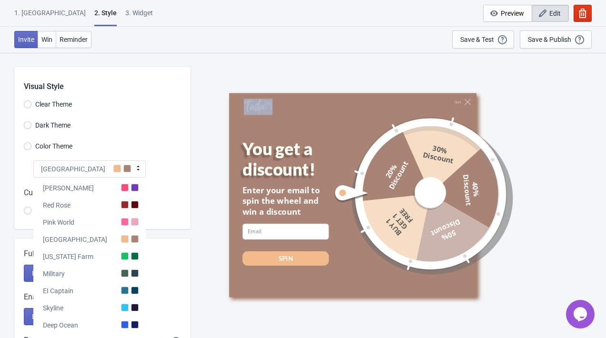
click at [127, 177] on div "[GEOGRAPHIC_DATA]" at bounding box center [89, 169] width 112 height 17
radio input "true"
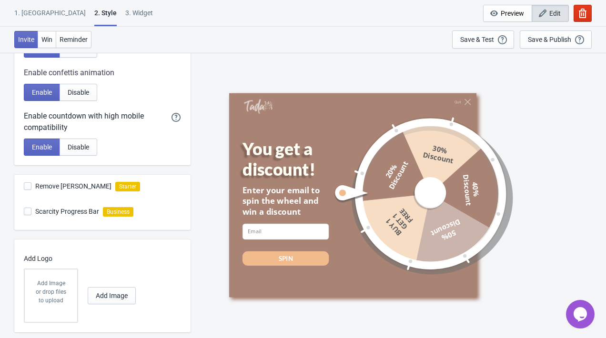
scroll to position [245, 0]
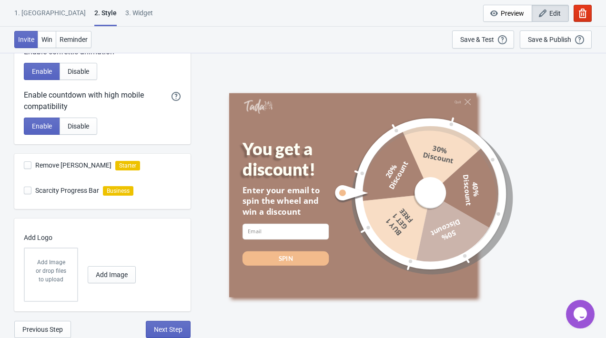
click at [28, 166] on span at bounding box center [28, 166] width 8 height 8
click at [24, 166] on input "Remove [PERSON_NAME]" at bounding box center [24, 170] width 0 height 17
checkbox input "true"
radio input "true"
click at [104, 241] on p "Add Logo" at bounding box center [100, 238] width 152 height 10
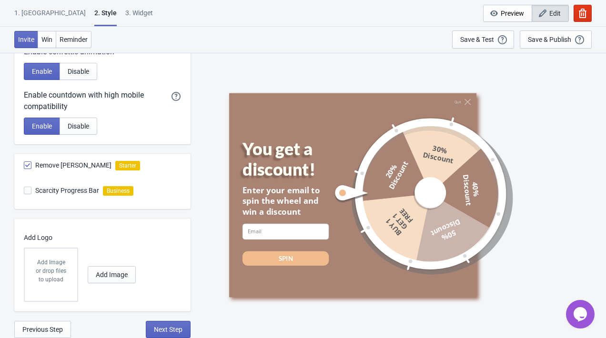
click at [26, 191] on span at bounding box center [28, 191] width 8 height 8
click at [24, 191] on input "Scarcity Progress Bar" at bounding box center [24, 195] width 0 height 17
checkbox input "false"
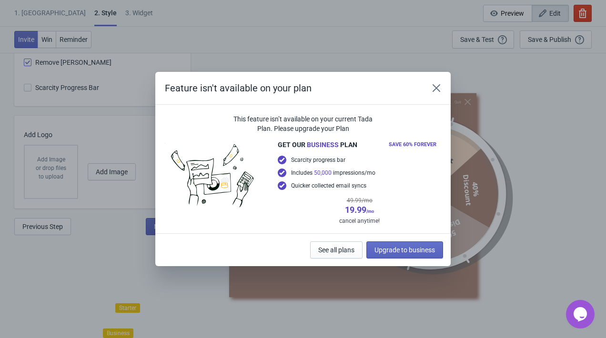
click at [26, 191] on div "Feature isn't available on your plan This feature isn’t available on your curre…" at bounding box center [303, 169] width 606 height 194
click at [435, 88] on icon "Close" at bounding box center [437, 88] width 10 height 10
radio input "true"
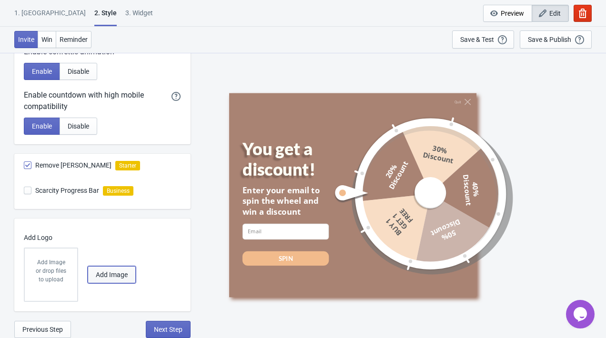
click at [113, 275] on span "Add Image" at bounding box center [112, 275] width 32 height 8
click at [26, 284] on div "Add Image or drop files to upload" at bounding box center [51, 275] width 52 height 52
click at [164, 333] on span "Next Step" at bounding box center [168, 330] width 29 height 8
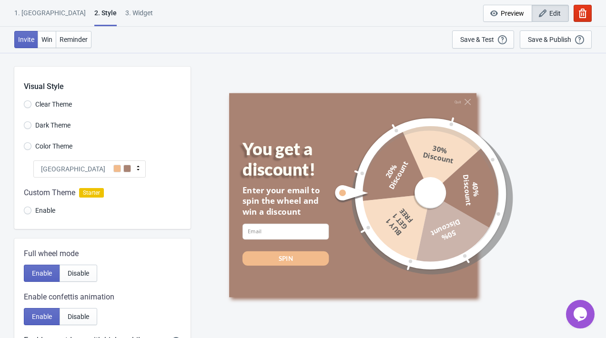
select select "once"
select select "1"
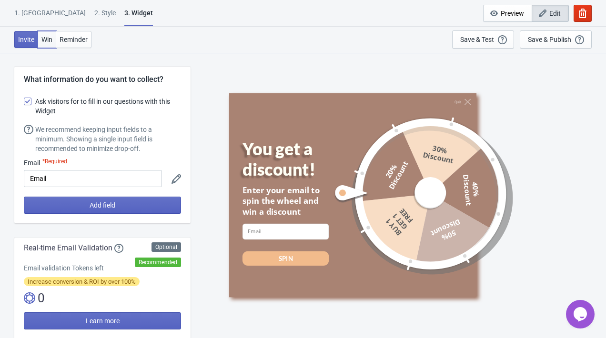
click at [49, 44] on button "Win" at bounding box center [47, 39] width 19 height 17
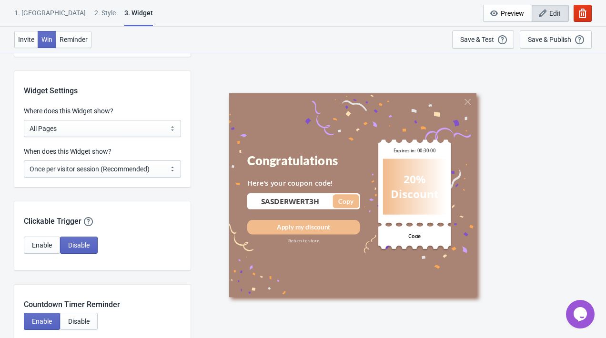
scroll to position [725, 0]
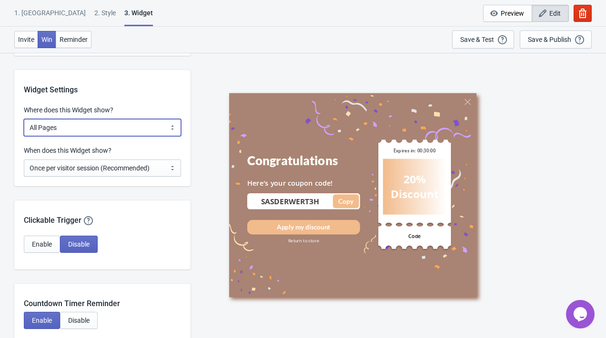
click at [131, 128] on select "All Pages All Product Pages All Blog Pages All Static Pages Specific Product(s)…" at bounding box center [102, 127] width 157 height 17
select select "homepageOnly"
click at [24, 119] on select "All Pages All Product Pages All Blog Pages All Static Pages Specific Product(s)…" at bounding box center [102, 127] width 157 height 17
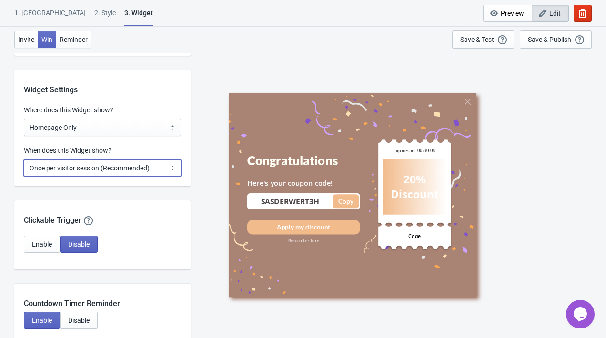
click at [121, 165] on select "Every new visit of page Once every period of time Once per visitor session (Rec…" at bounding box center [102, 168] width 157 height 17
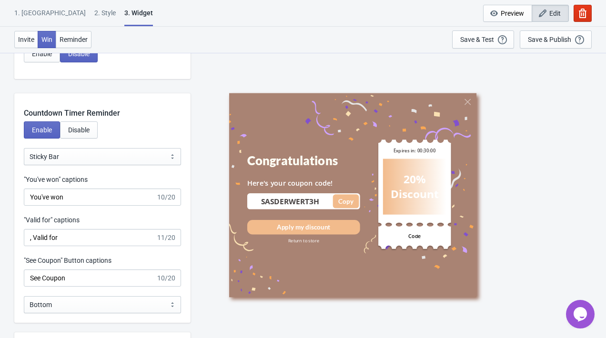
scroll to position [900, 0]
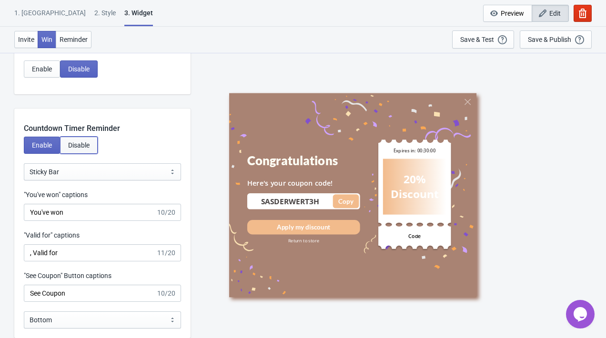
click at [74, 148] on span "Disable" at bounding box center [78, 146] width 21 height 8
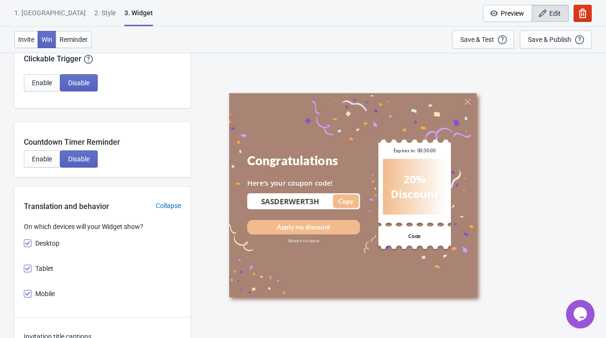
scroll to position [879, 0]
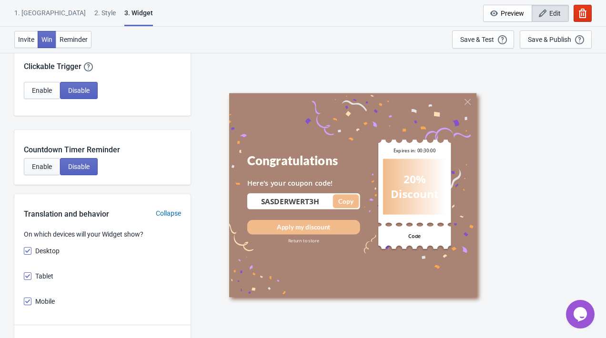
click at [53, 162] on button "Enable" at bounding box center [42, 166] width 36 height 17
select select "1"
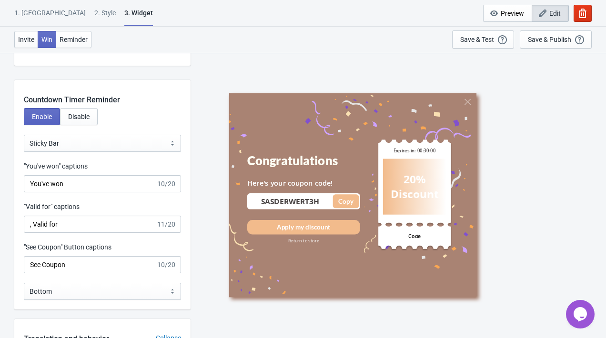
scroll to position [933, 0]
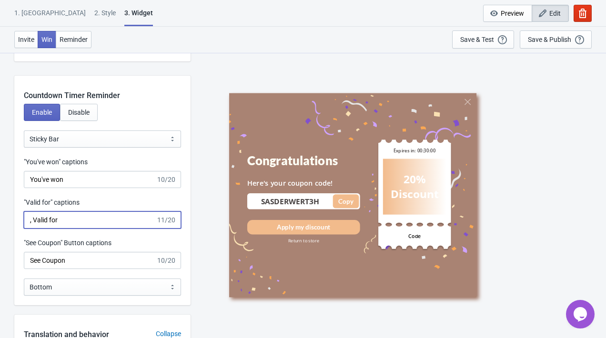
click at [85, 222] on input ", Valid for" at bounding box center [90, 220] width 132 height 17
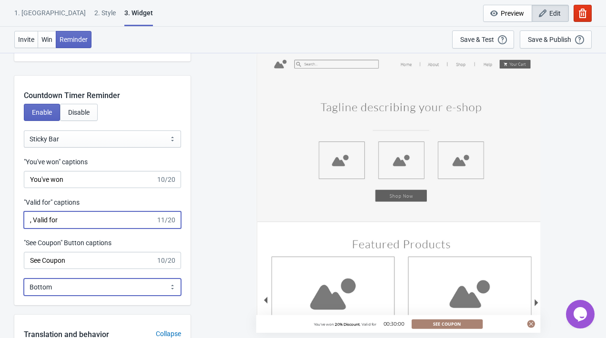
click at [97, 285] on select "Bottom Top" at bounding box center [102, 287] width 157 height 17
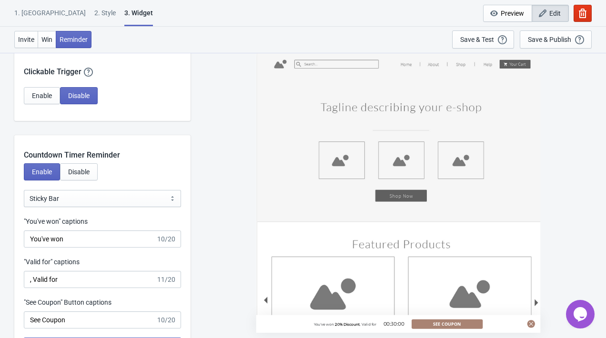
scroll to position [868, 0]
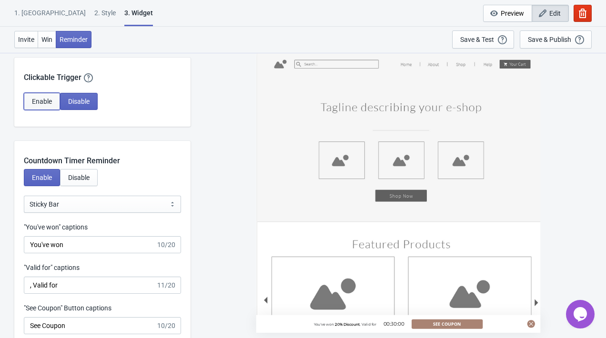
click at [38, 99] on span "Enable" at bounding box center [42, 102] width 20 height 8
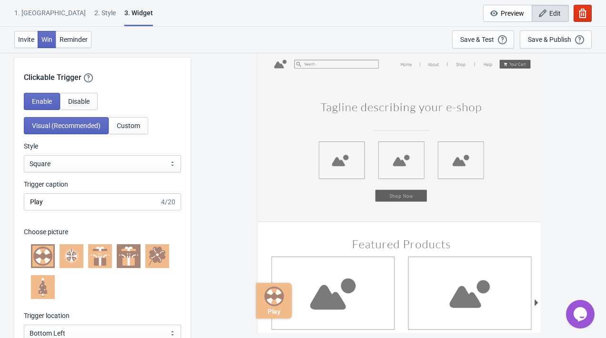
click at [138, 89] on div "Clickable Trigger Our handy clickable trigger allow your visitors to re-trigger…" at bounding box center [102, 219] width 176 height 323
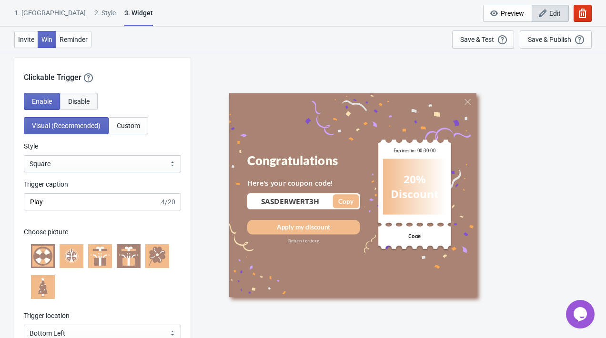
click at [78, 99] on span "Disable" at bounding box center [78, 102] width 21 height 8
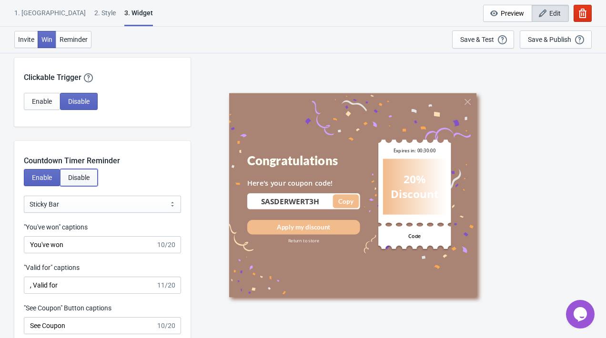
click at [81, 178] on span "Disable" at bounding box center [78, 178] width 21 height 8
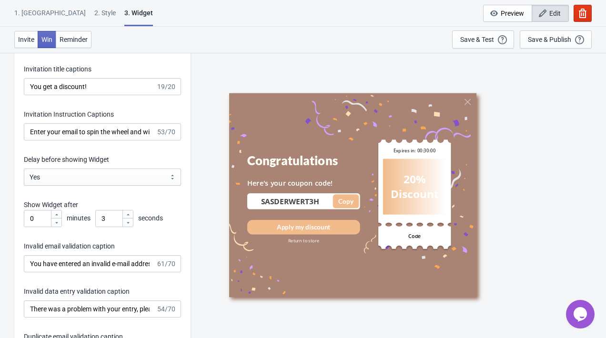
scroll to position [1155, 0]
click at [109, 218] on input "3" at bounding box center [108, 218] width 27 height 17
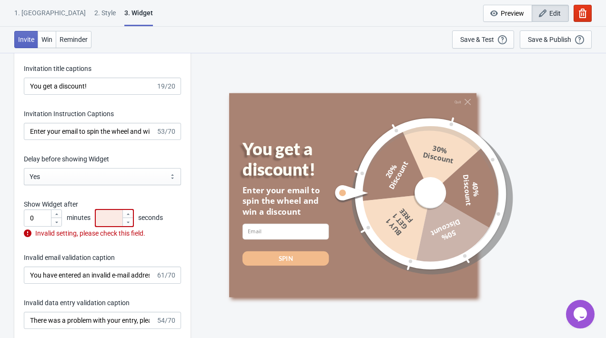
type input "1"
type input "3"
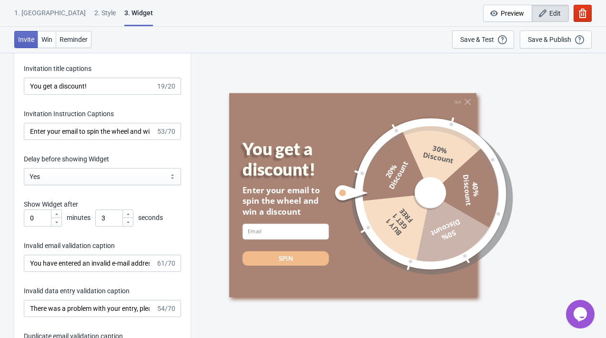
click at [161, 204] on p "Show Widget after" at bounding box center [102, 205] width 157 height 10
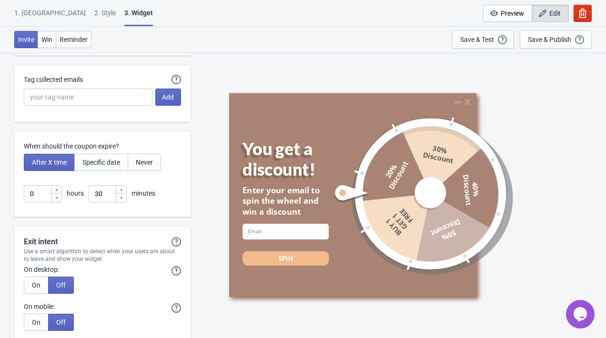
scroll to position [2113, 0]
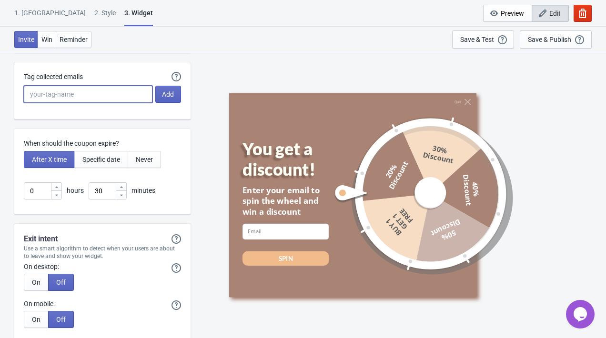
click at [115, 101] on input "Tag collected emails" at bounding box center [88, 94] width 129 height 17
type input "october-sale"
click at [97, 115] on div "Automatically Tag your Tada emails when syncing with Mailchimp, Klaviyo or Shop…" at bounding box center [102, 90] width 176 height 57
click at [164, 93] on span "Add" at bounding box center [168, 95] width 12 height 8
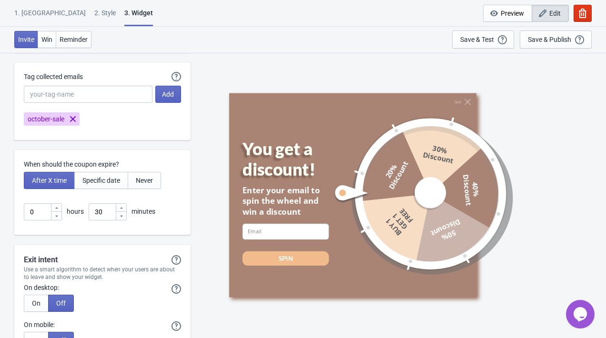
click at [140, 132] on div "Automatically Tag your Tada emails when syncing with Mailchimp, Klaviyo or Shop…" at bounding box center [102, 101] width 176 height 78
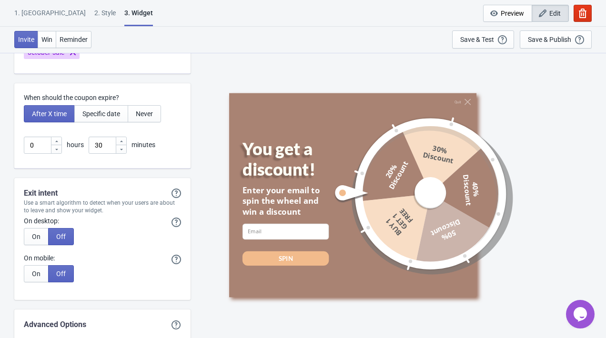
scroll to position [2180, 0]
click at [149, 112] on span "Never" at bounding box center [144, 114] width 17 height 8
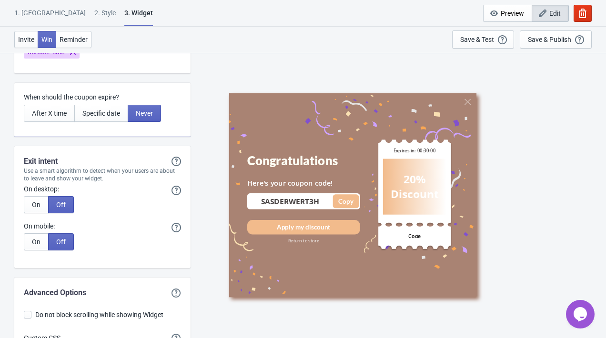
click at [172, 94] on p "When should the coupon expire?" at bounding box center [102, 97] width 157 height 10
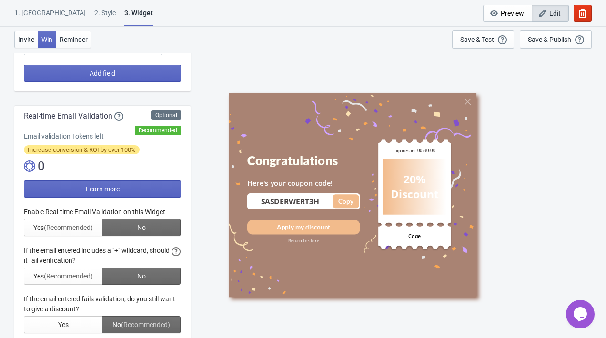
scroll to position [0, 0]
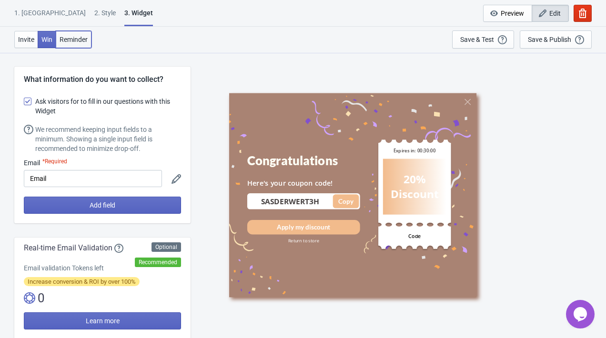
click at [76, 42] on span "Reminder" at bounding box center [74, 40] width 28 height 8
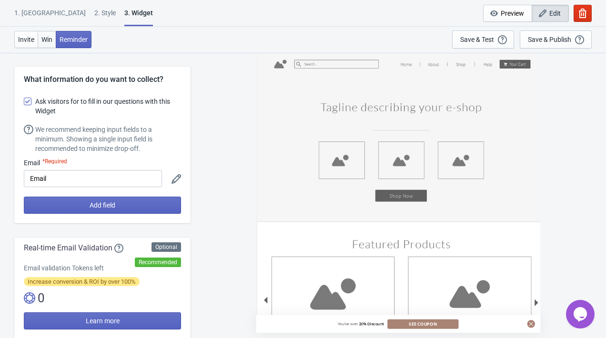
click at [51, 38] on span "Win" at bounding box center [46, 40] width 11 height 8
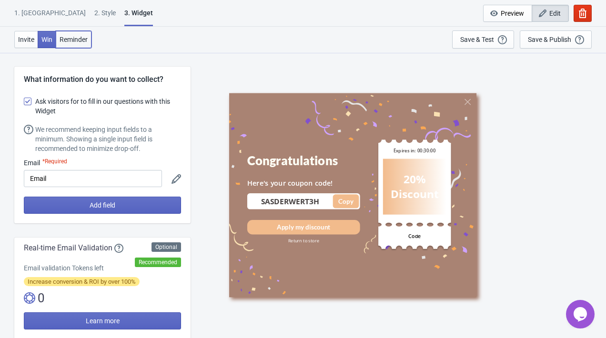
click at [71, 43] on span "Reminder" at bounding box center [74, 40] width 28 height 8
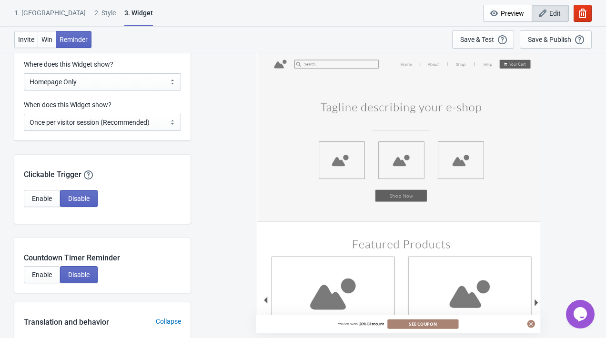
scroll to position [770, 0]
click at [50, 280] on button "Enable" at bounding box center [42, 275] width 36 height 17
select select "1"
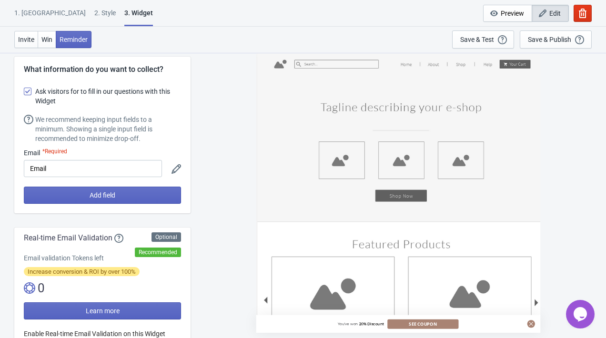
scroll to position [0, 0]
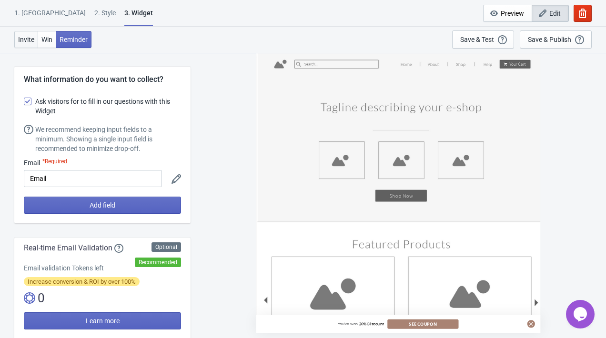
click at [24, 37] on span "Invite" at bounding box center [26, 40] width 16 height 8
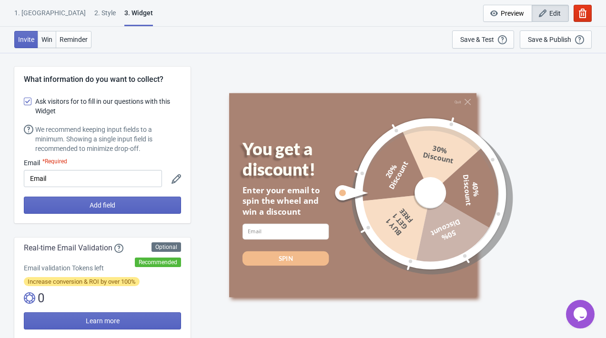
click at [46, 40] on span "Win" at bounding box center [46, 40] width 11 height 8
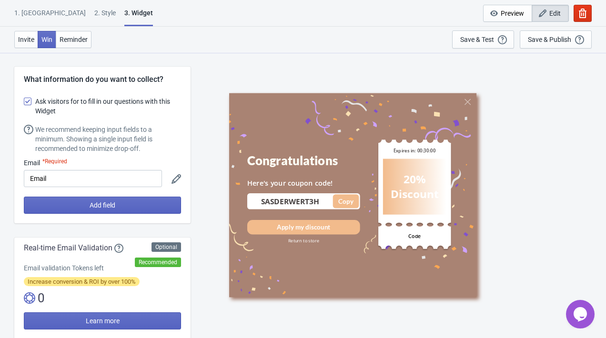
click at [94, 19] on div "2 . Style" at bounding box center [104, 16] width 21 height 17
click at [94, 16] on div "2 . Style" at bounding box center [104, 16] width 21 height 17
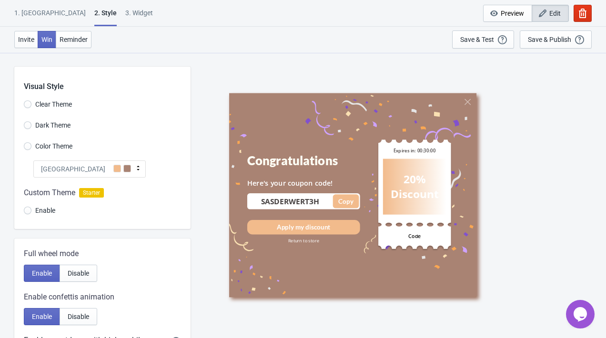
click at [106, 166] on div "[GEOGRAPHIC_DATA]" at bounding box center [89, 169] width 112 height 17
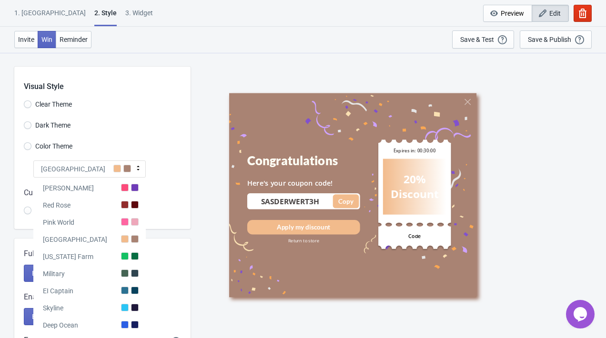
click at [106, 166] on div "[GEOGRAPHIC_DATA]" at bounding box center [89, 169] width 112 height 17
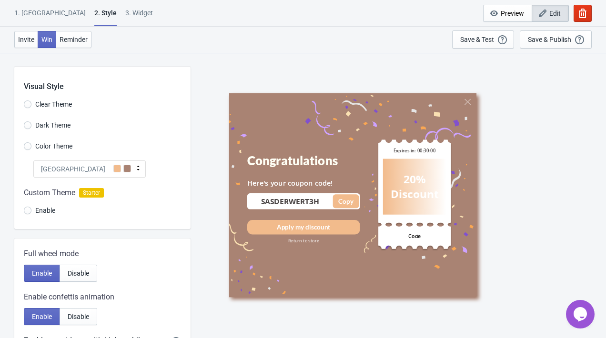
click at [106, 166] on div "[GEOGRAPHIC_DATA]" at bounding box center [89, 169] width 112 height 17
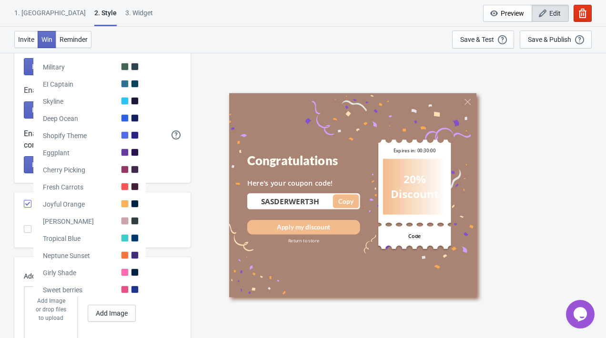
scroll to position [203, 0]
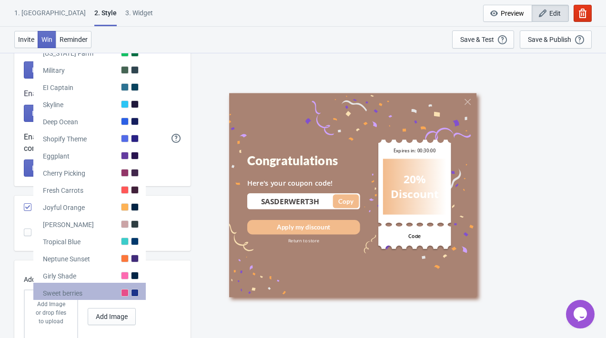
click at [120, 288] on div "Sweet berries" at bounding box center [89, 291] width 112 height 17
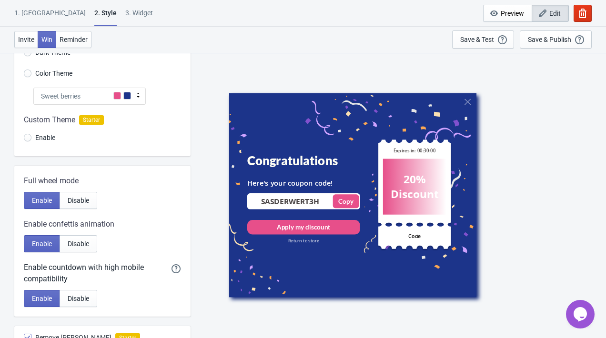
scroll to position [0, 0]
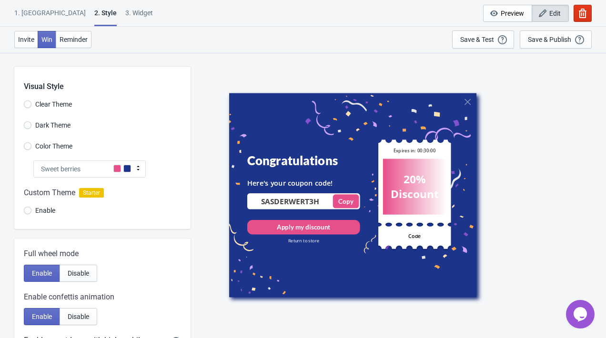
click at [109, 168] on div "Sweet berries" at bounding box center [89, 169] width 112 height 17
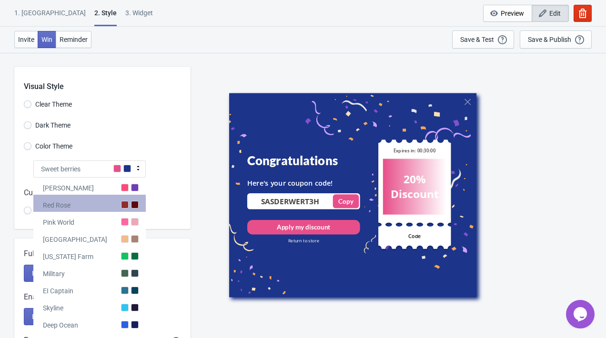
click at [107, 207] on div "Red Rose" at bounding box center [89, 203] width 112 height 17
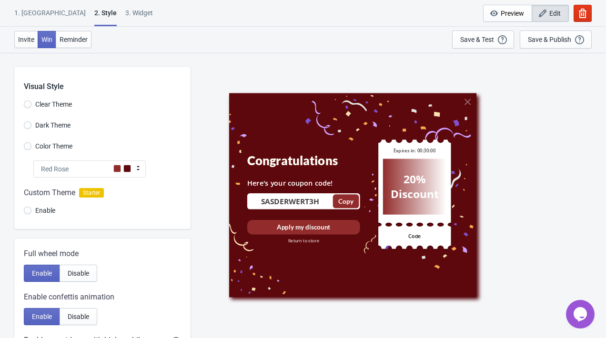
click at [121, 157] on div "Visual Style Clear Theme Dark Theme Color Theme Red [PERSON_NAME] Red [PERSON_N…" at bounding box center [102, 148] width 176 height 163
click at [120, 172] on span at bounding box center [117, 169] width 8 height 8
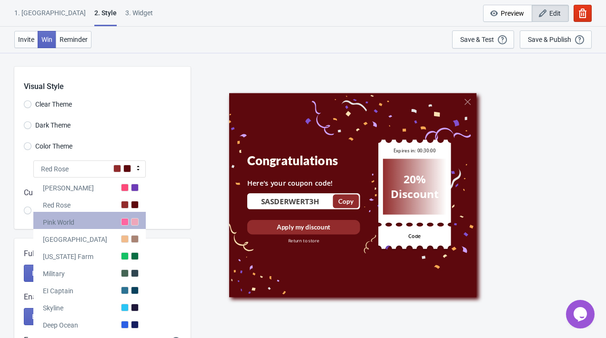
click at [128, 227] on div "Pink World" at bounding box center [89, 220] width 112 height 17
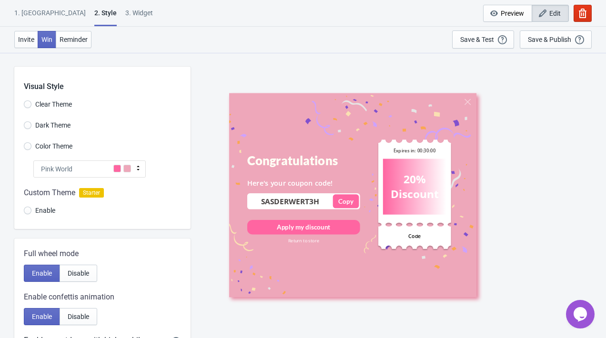
click at [123, 161] on div "Pink World" at bounding box center [89, 169] width 112 height 17
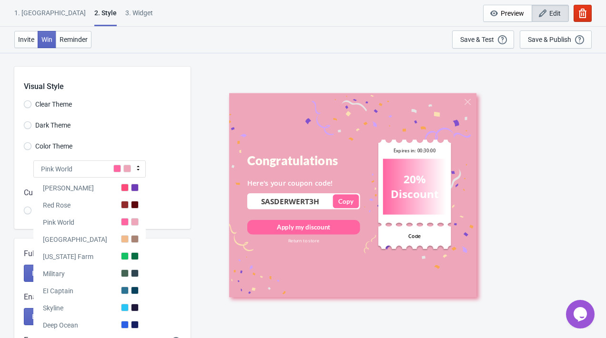
click at [123, 161] on div "Pink World" at bounding box center [89, 169] width 112 height 17
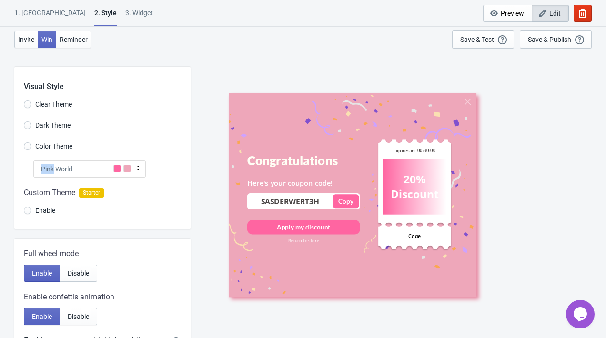
click at [123, 161] on div "Pink World" at bounding box center [89, 169] width 112 height 17
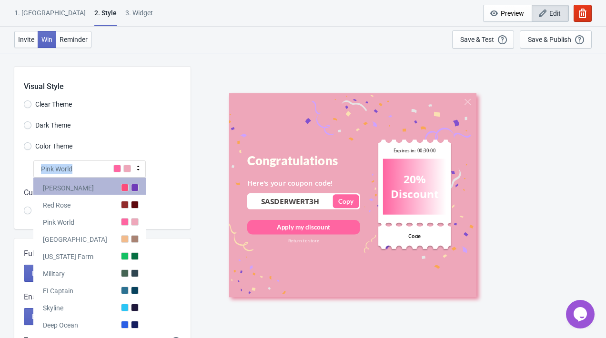
click at [123, 186] on div at bounding box center [125, 188] width 8 height 8
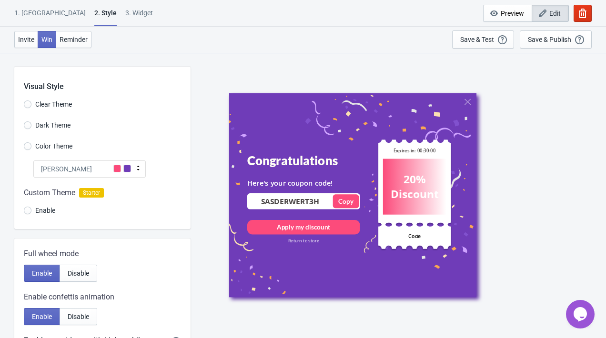
click at [130, 171] on span at bounding box center [127, 169] width 8 height 8
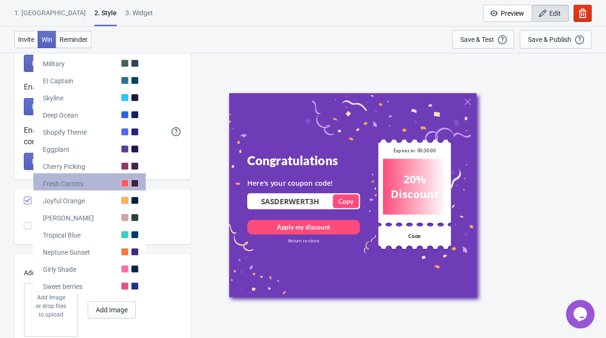
scroll to position [215, 0]
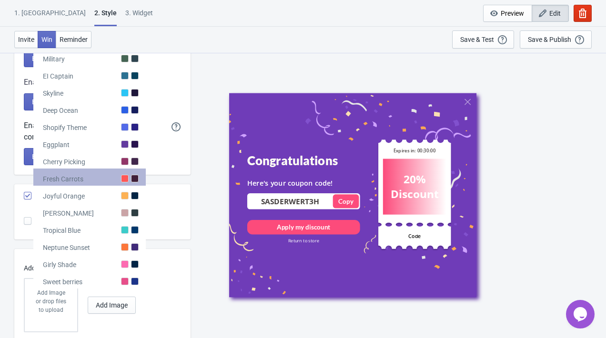
click at [127, 175] on div at bounding box center [125, 179] width 8 height 8
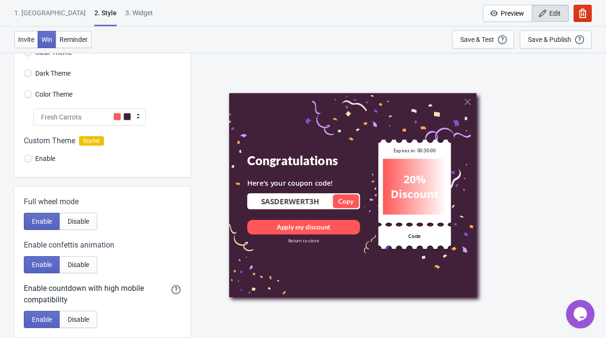
scroll to position [0, 0]
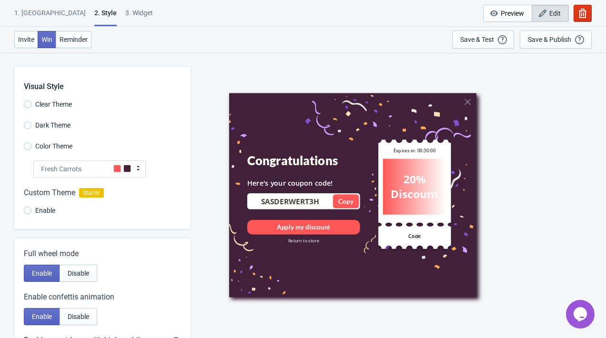
click at [130, 170] on span at bounding box center [127, 169] width 8 height 8
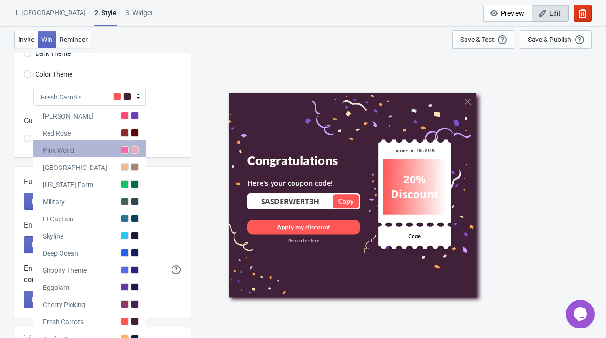
scroll to position [245, 0]
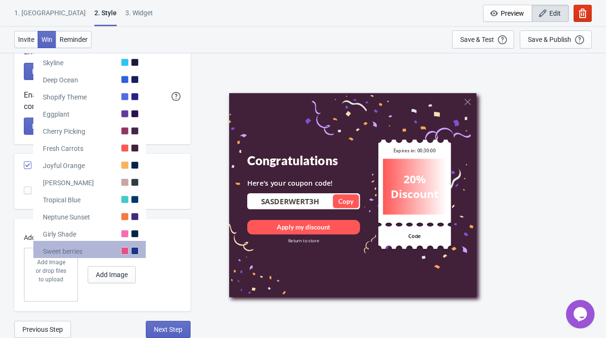
click at [122, 249] on div at bounding box center [125, 251] width 8 height 8
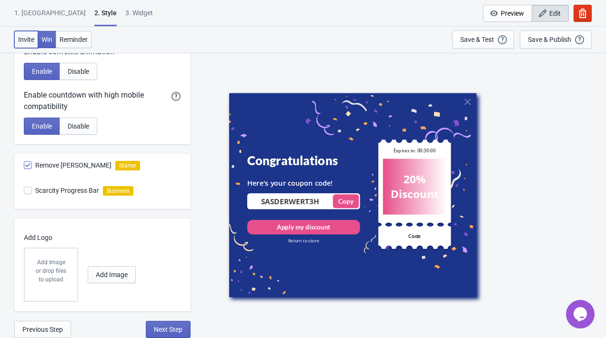
click at [31, 41] on span "Invite" at bounding box center [26, 40] width 16 height 8
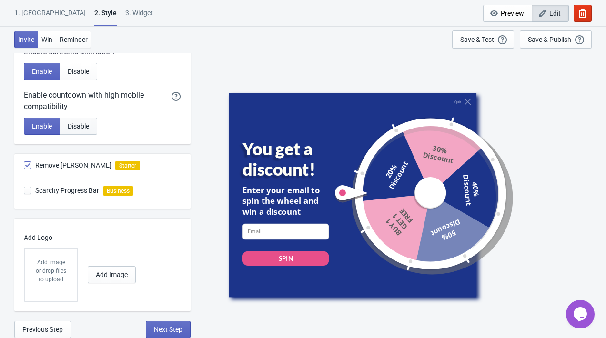
scroll to position [0, 0]
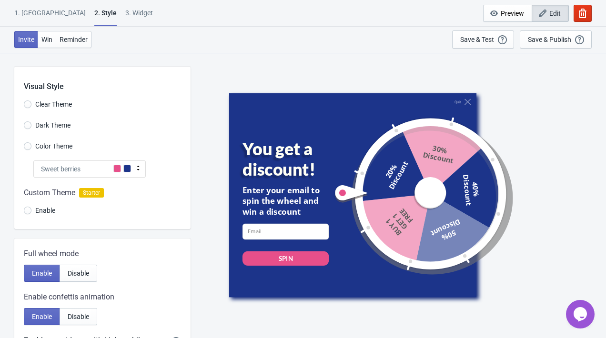
click at [112, 171] on div "Sweet berries" at bounding box center [89, 169] width 112 height 17
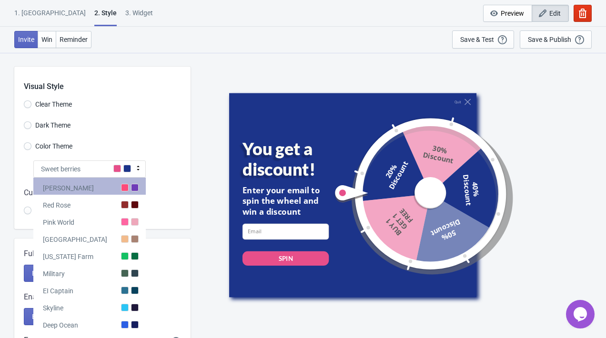
click at [106, 193] on div "[PERSON_NAME]" at bounding box center [89, 186] width 112 height 17
radio input "true"
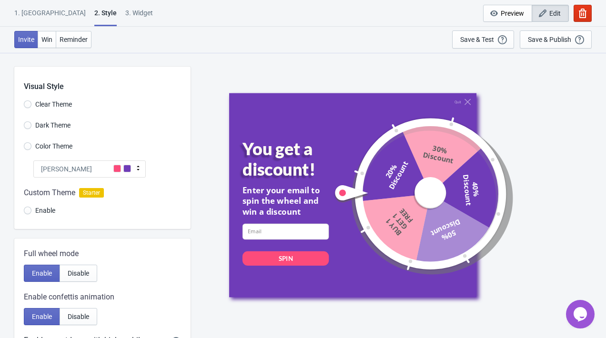
click at [171, 119] on div "Dark Theme" at bounding box center [107, 127] width 167 height 16
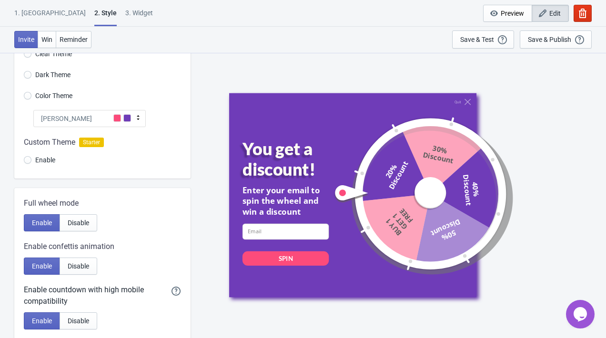
scroll to position [245, 0]
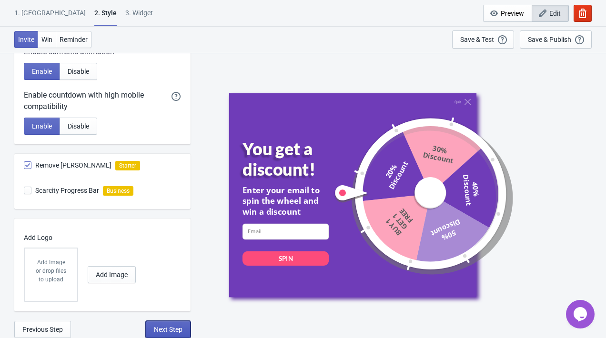
click at [172, 334] on button "Next Step" at bounding box center [168, 329] width 45 height 17
select select "homepageOnly"
select select "once"
select select "1"
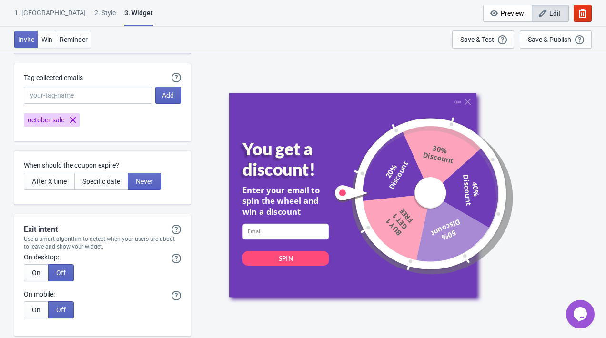
scroll to position [2388, 0]
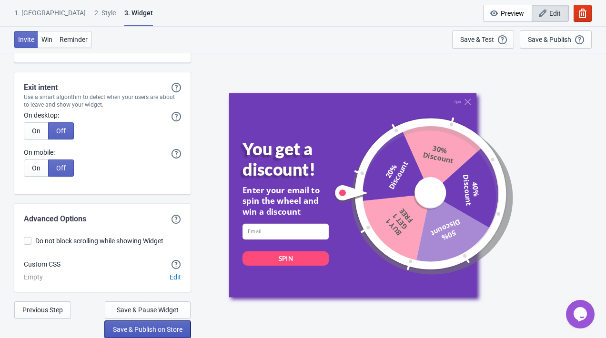
click at [151, 329] on span "Save & Publish on Store" at bounding box center [148, 330] width 70 height 8
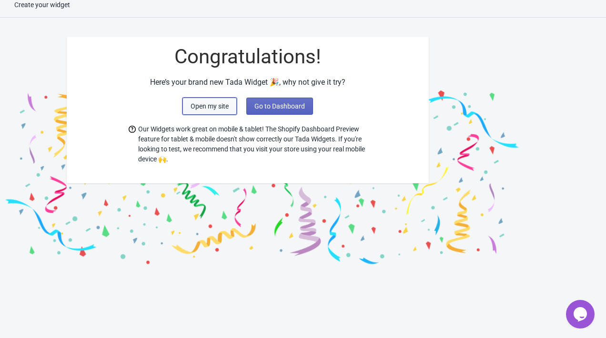
click at [218, 103] on span "Open my site" at bounding box center [210, 106] width 38 height 8
